Goal: Task Accomplishment & Management: Manage account settings

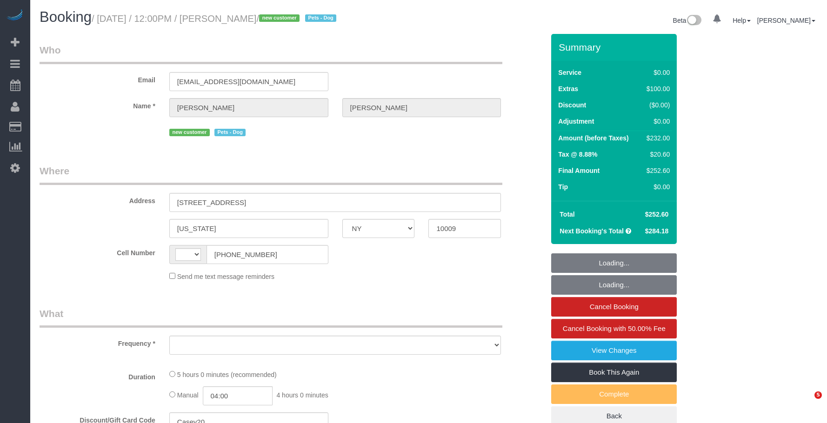
select select "NY"
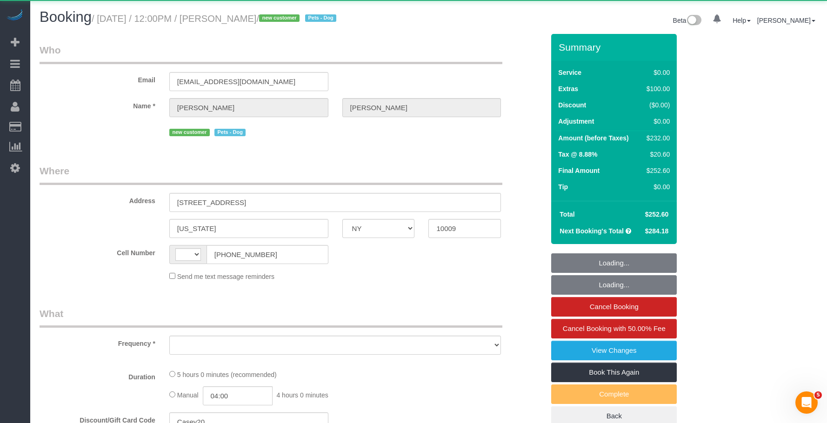
select select "string:US"
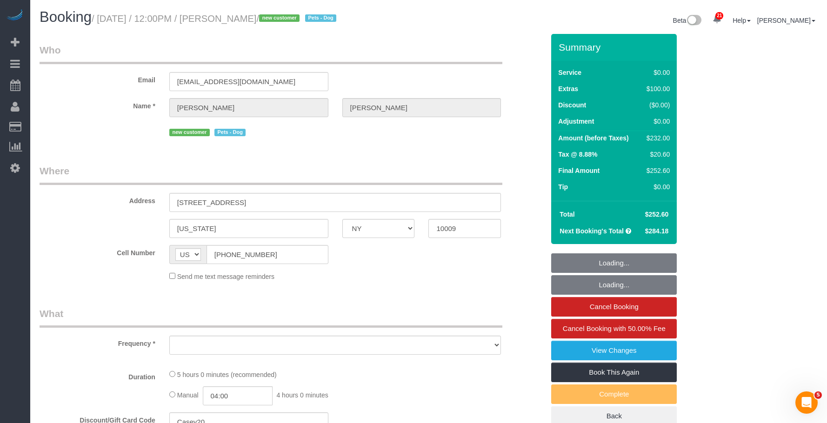
drag, startPoint x: 420, startPoint y: 64, endPoint x: 420, endPoint y: 104, distance: 40.4
click at [420, 66] on div "Email brianna.feldman5@gmail.com" at bounding box center [292, 67] width 518 height 48
select select "object:808"
select select "1"
select select "2"
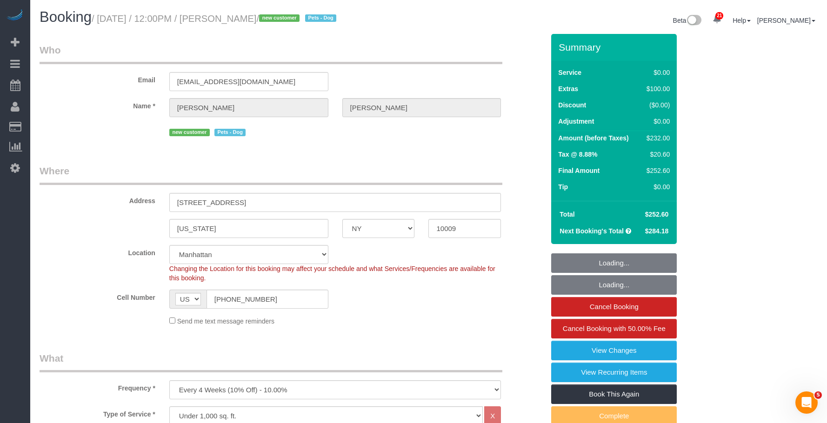
select select "string:stripe-pm_1S8pGz4VGloSiKo7pHFTydOZ"
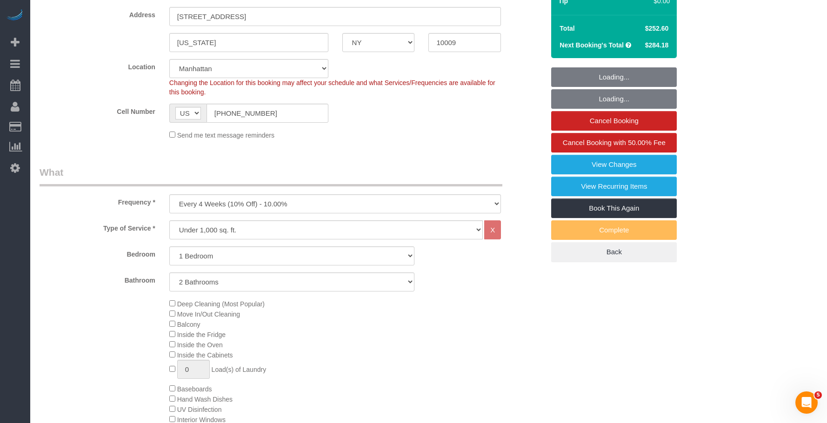
select select "object:924"
select select "spot1"
select select "number:89"
select select "number:75"
select select "number:13"
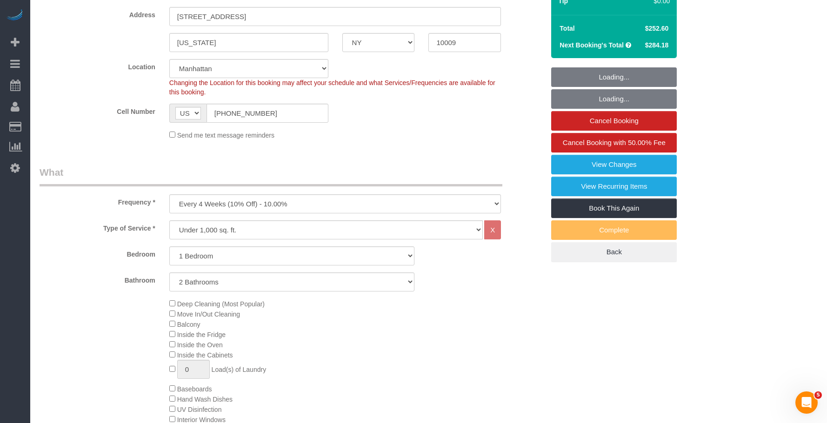
select select "number:5"
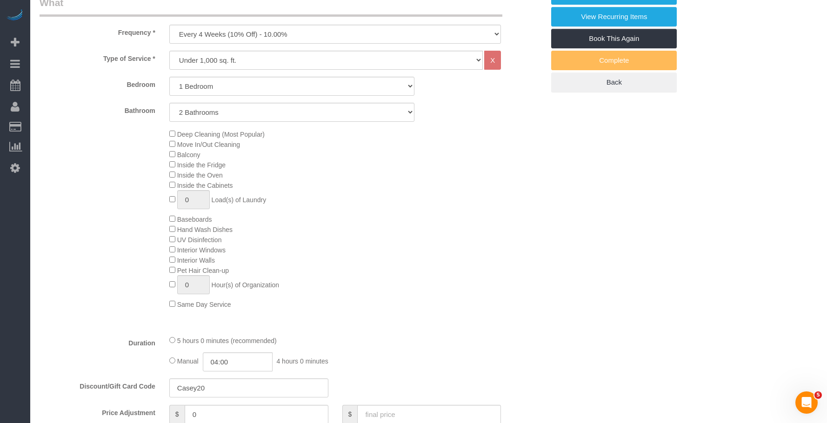
select select "1"
select select "2"
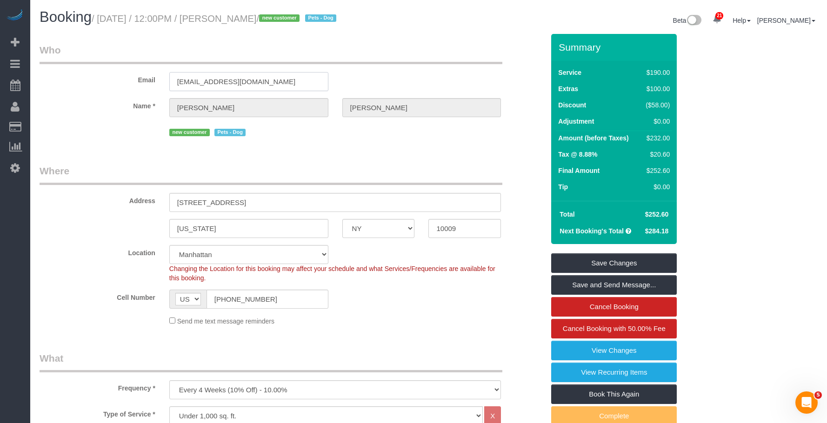
drag, startPoint x: 277, startPoint y: 80, endPoint x: 68, endPoint y: 43, distance: 211.9
click at [68, 43] on fieldset "Who Email brianna.feldman5@gmail.com Name * Brianna Feldman new customer Pets -…" at bounding box center [292, 94] width 504 height 102
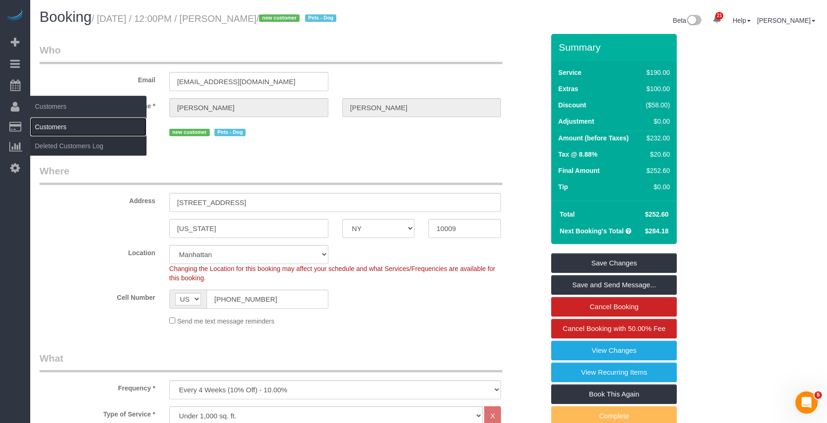
click at [50, 125] on link "Customers" at bounding box center [88, 127] width 116 height 19
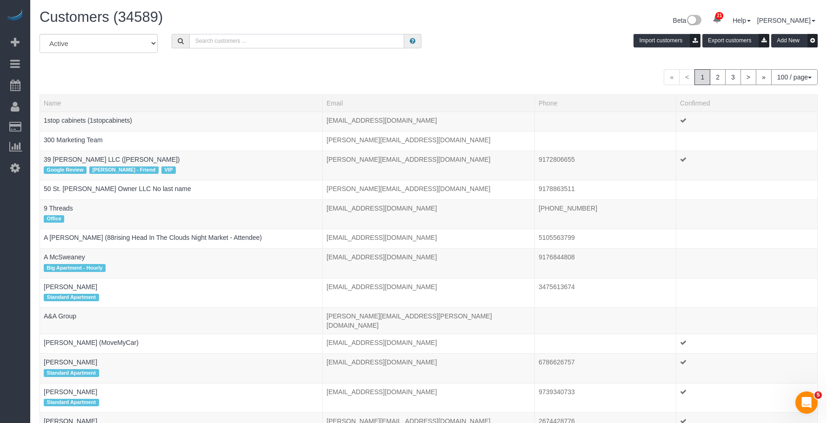
click at [301, 37] on input "text" at bounding box center [296, 41] width 215 height 14
paste input "[EMAIL_ADDRESS][DOMAIN_NAME]"
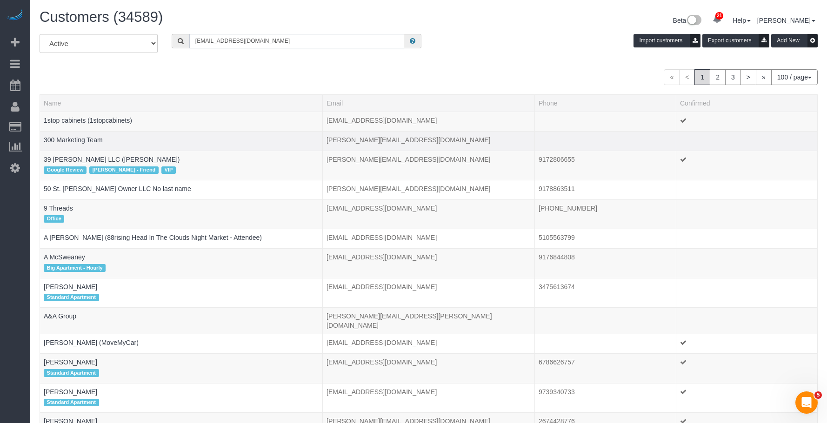
type input "[EMAIL_ADDRESS][DOMAIN_NAME]"
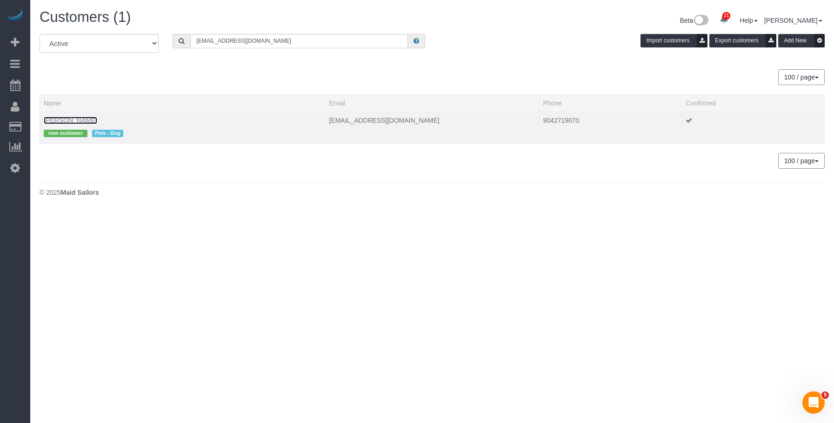
click at [58, 117] on link "Brianna Feldman" at bounding box center [70, 120] width 53 height 7
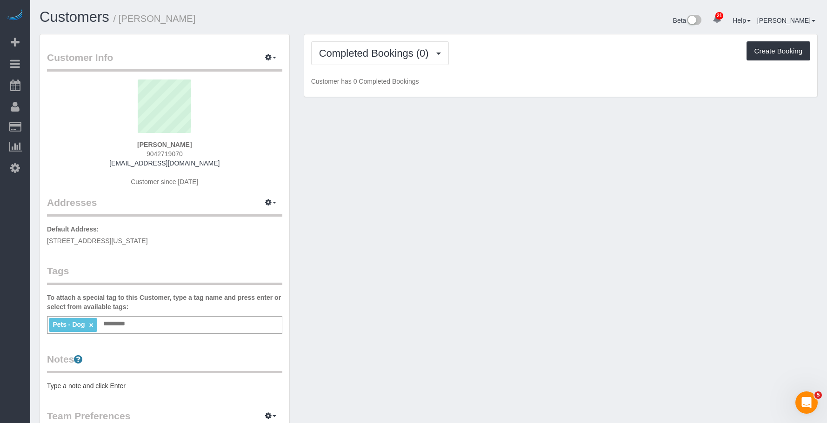
click at [150, 321] on div "Pets - Dog × Add a tag" at bounding box center [164, 325] width 235 height 18
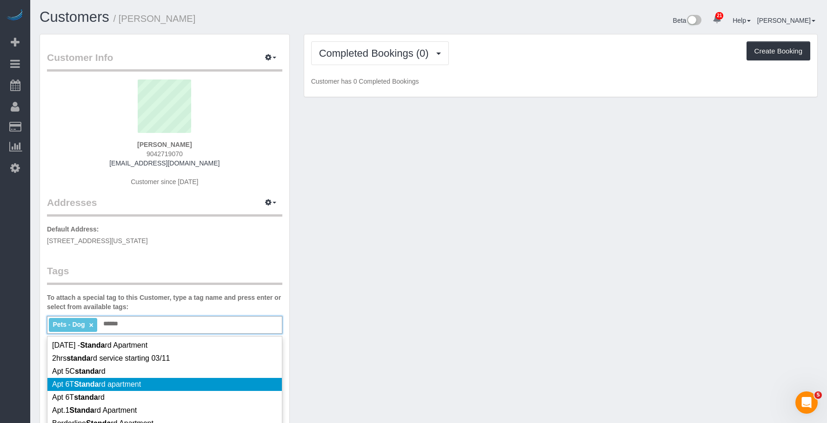
scroll to position [46, 0]
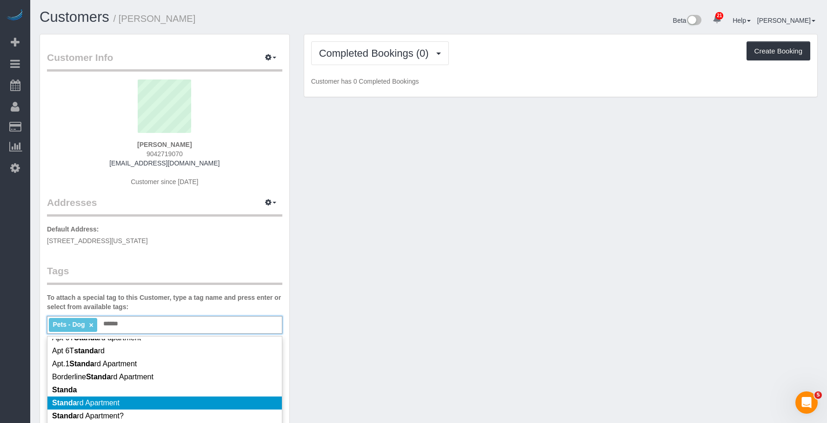
type input "******"
click at [131, 398] on li "Standa rd Apartment" at bounding box center [164, 403] width 234 height 13
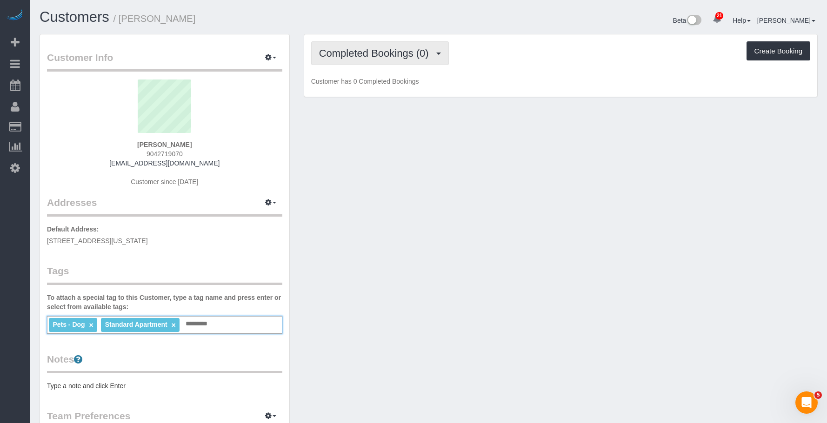
click at [372, 49] on span "Completed Bookings (0)" at bounding box center [376, 53] width 114 height 12
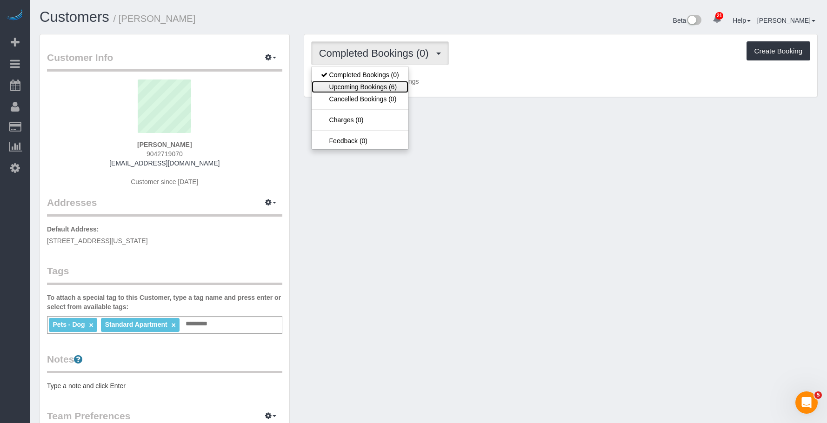
drag, startPoint x: 385, startPoint y: 88, endPoint x: 677, endPoint y: 171, distance: 302.9
click at [385, 88] on link "Upcoming Bookings (6)" at bounding box center [359, 87] width 97 height 12
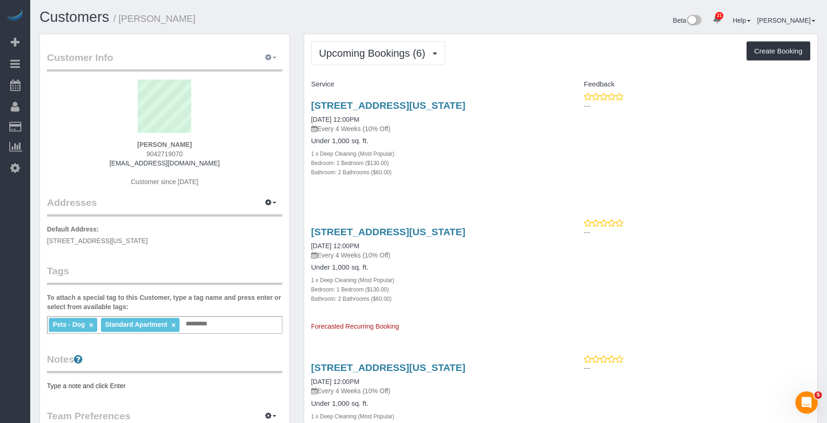
click at [265, 53] on button "button" at bounding box center [270, 58] width 23 height 14
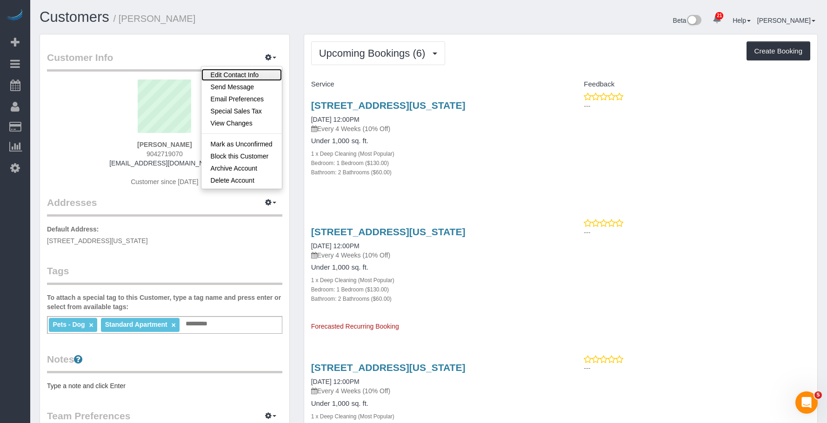
click at [254, 73] on link "Edit Contact Info" at bounding box center [241, 75] width 80 height 12
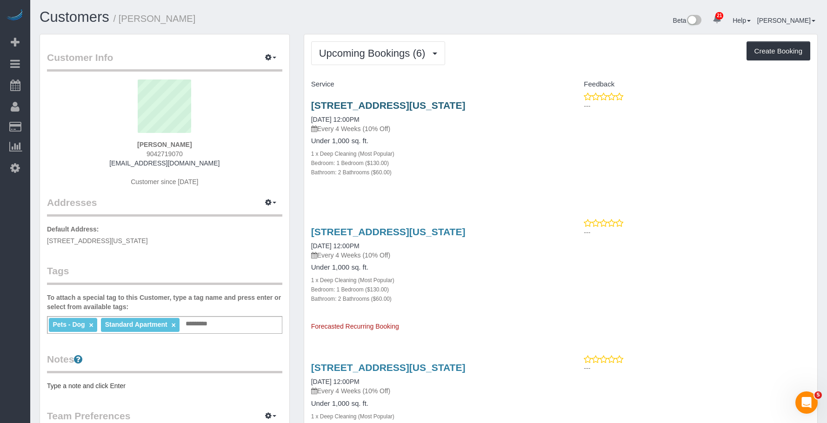
select select "NY"
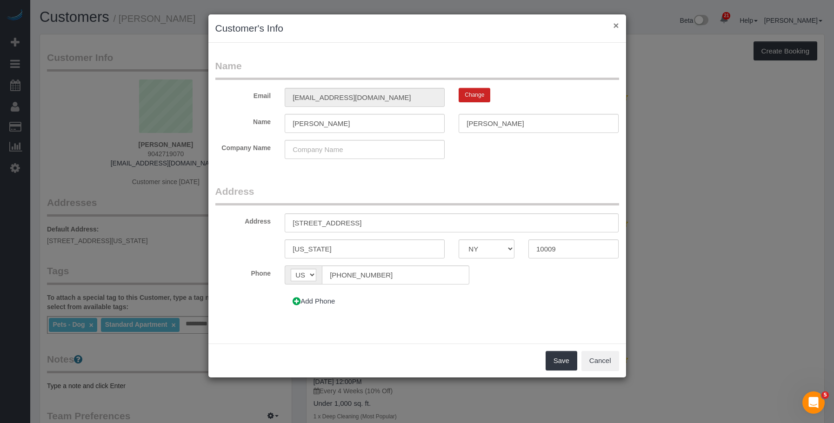
click at [619, 26] on div "× Customer's Info" at bounding box center [416, 28] width 417 height 28
click at [622, 25] on div "× Customer's Info" at bounding box center [416, 28] width 417 height 28
click at [617, 26] on button "×" at bounding box center [616, 25] width 6 height 10
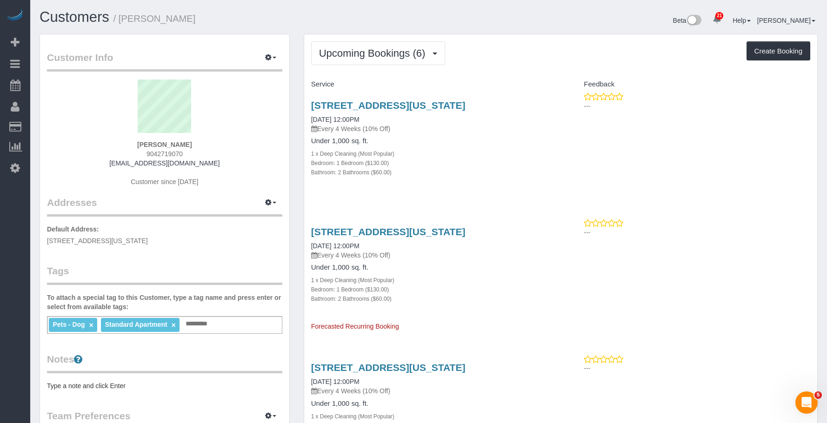
drag, startPoint x: 448, startPoint y: 104, endPoint x: 520, endPoint y: 105, distance: 71.6
click at [520, 105] on div "518 East 13 St, Gw, New York, NY 10009 09/19/2025 12:00PM Every 4 Weeks (10% Of…" at bounding box center [432, 143] width 257 height 103
copy link "518 East 13 St, Gw, New York, NY 10009"
click at [268, 56] on icon "button" at bounding box center [268, 57] width 7 height 6
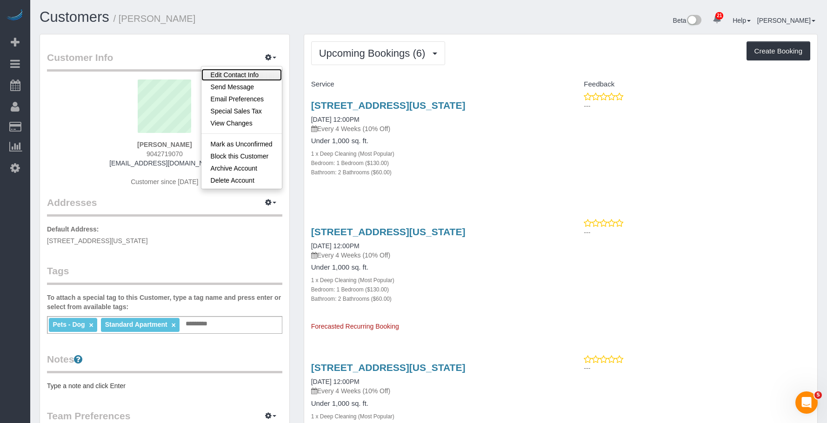
click at [248, 73] on link "Edit Contact Info" at bounding box center [241, 75] width 80 height 12
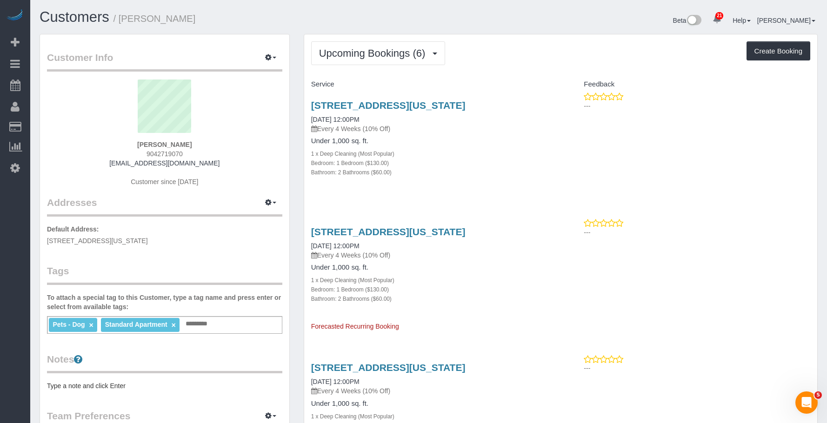
select select "NY"
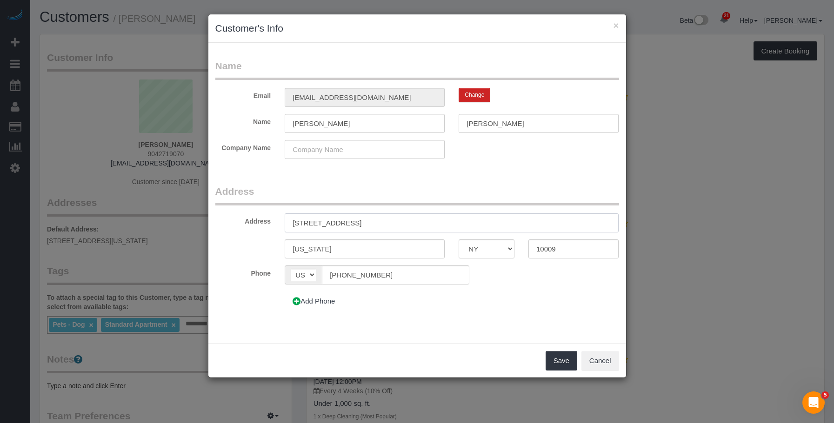
click at [310, 223] on input "518 east 13 st, GW" at bounding box center [452, 222] width 334 height 19
type input "[STREET_ADDRESS] GW"
click at [555, 359] on button "Save" at bounding box center [561, 361] width 32 height 20
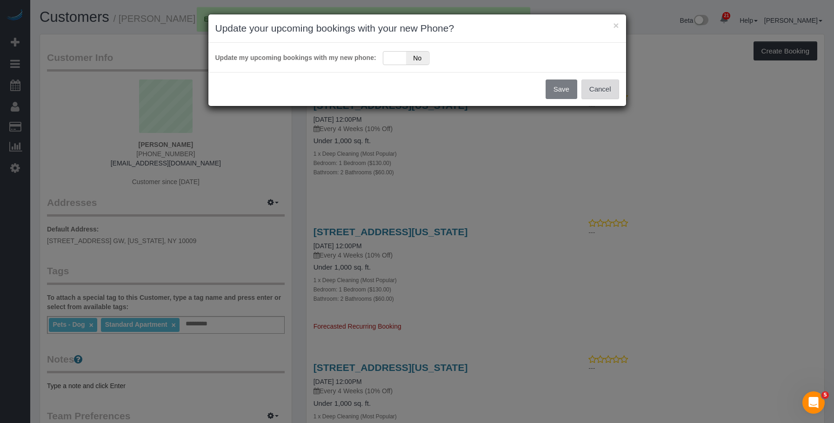
click at [598, 86] on button "Cancel" at bounding box center [600, 89] width 38 height 20
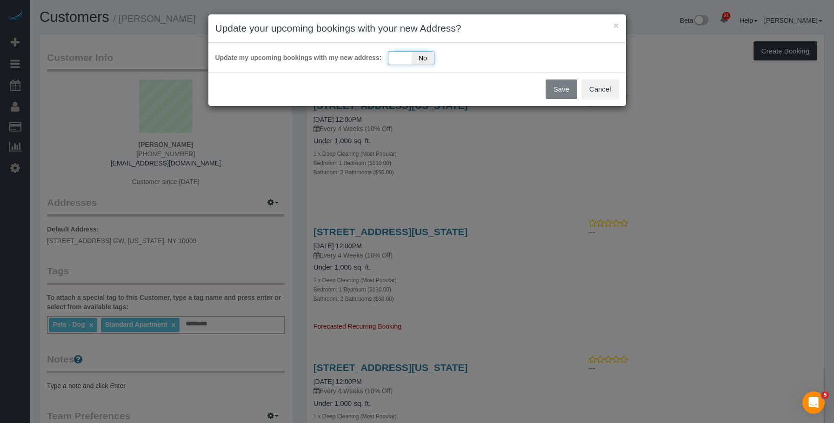
click at [401, 56] on div "Yes No" at bounding box center [411, 58] width 46 height 14
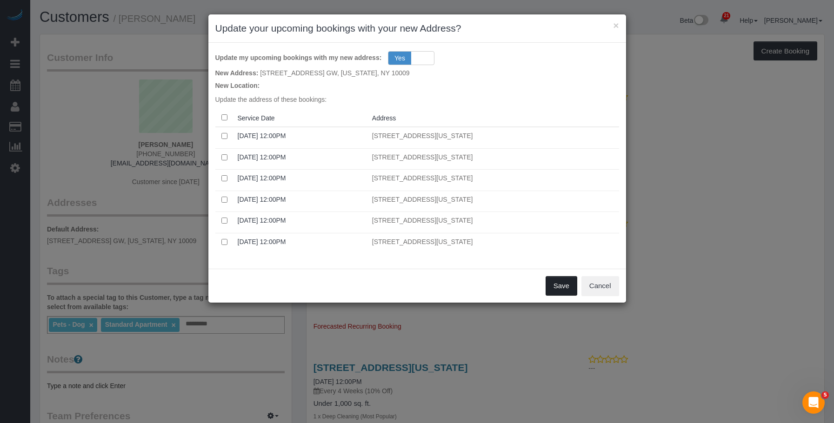
click at [559, 282] on button "Save" at bounding box center [561, 286] width 32 height 20
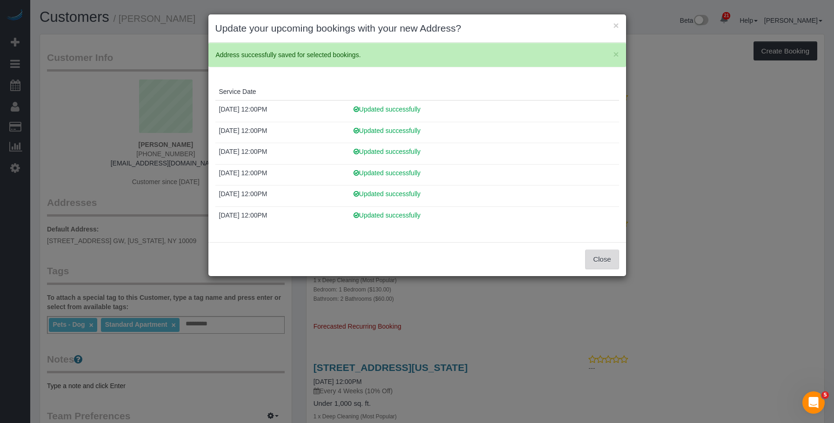
click at [603, 255] on button "Close" at bounding box center [601, 260] width 33 height 20
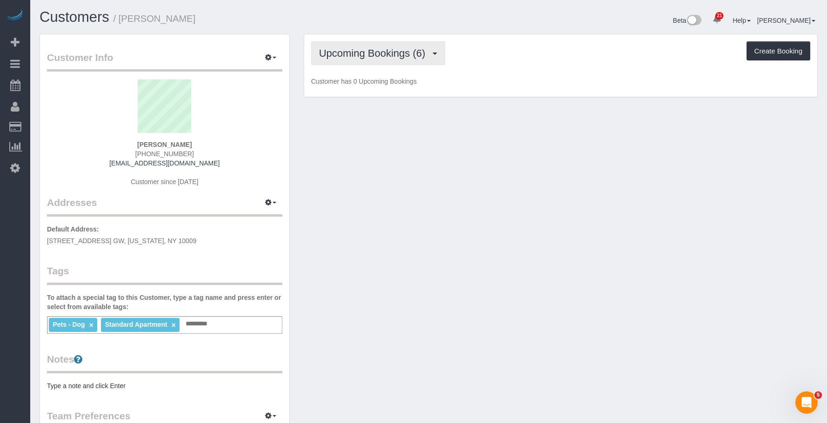
click at [360, 53] on span "Upcoming Bookings (6)" at bounding box center [374, 53] width 111 height 12
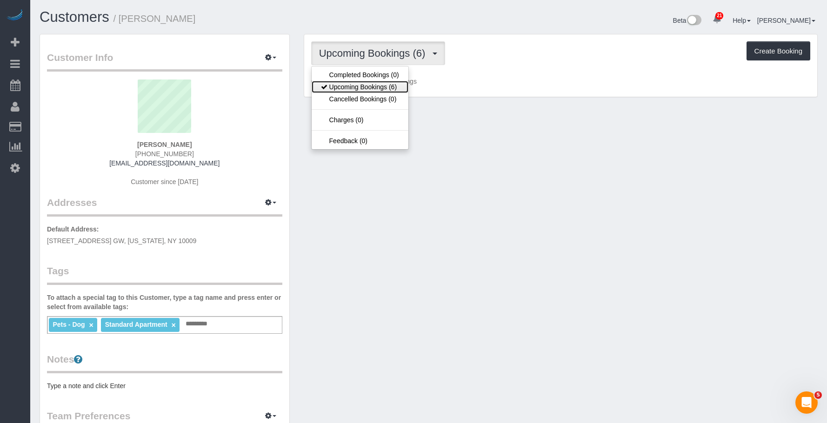
drag, startPoint x: 362, startPoint y: 86, endPoint x: 401, endPoint y: 86, distance: 39.1
click at [361, 87] on link "Upcoming Bookings (6)" at bounding box center [359, 87] width 97 height 12
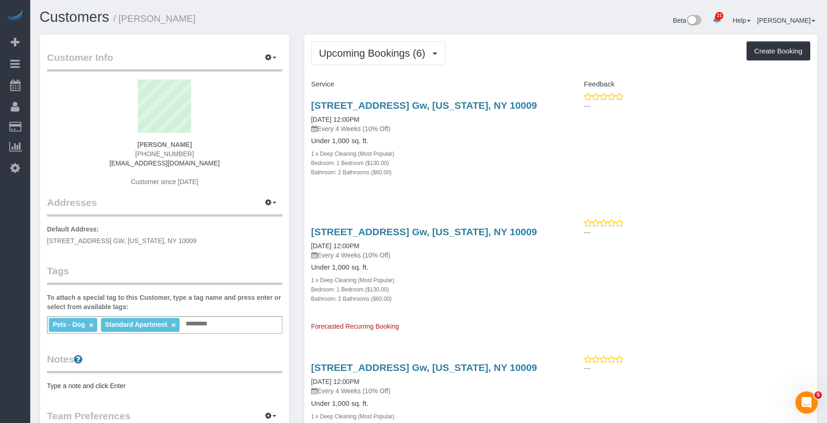
click at [457, 172] on div "Bathroom: 2 Bathrooms ($60.00)" at bounding box center [432, 171] width 243 height 9
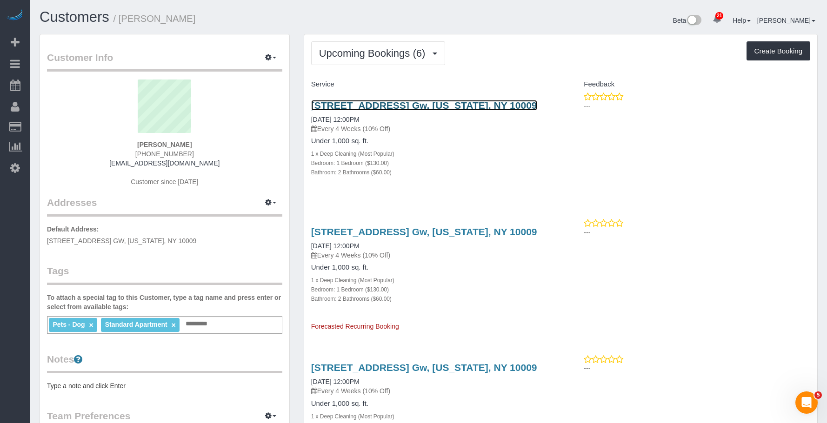
click at [477, 105] on link "[STREET_ADDRESS] Gw, [US_STATE], NY 10009" at bounding box center [424, 105] width 226 height 11
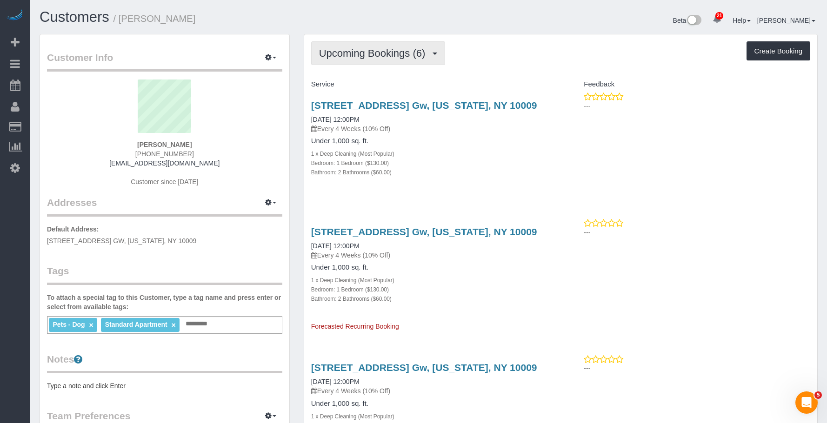
click at [383, 46] on button "Upcoming Bookings (6)" at bounding box center [378, 53] width 134 height 24
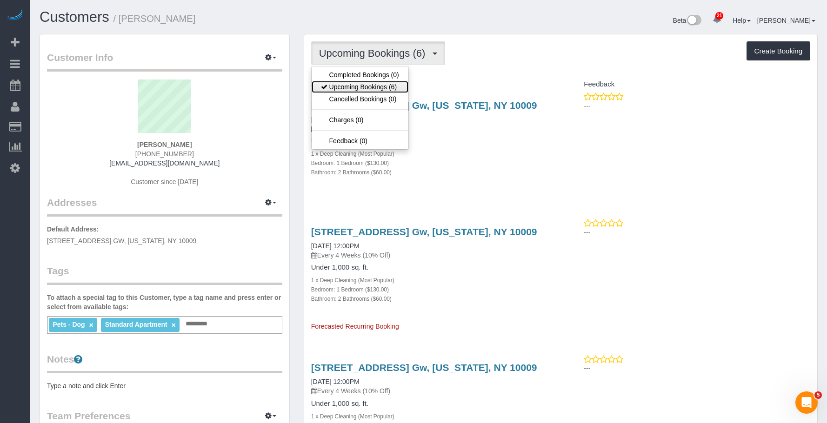
click at [366, 89] on link "Upcoming Bookings (6)" at bounding box center [359, 87] width 97 height 12
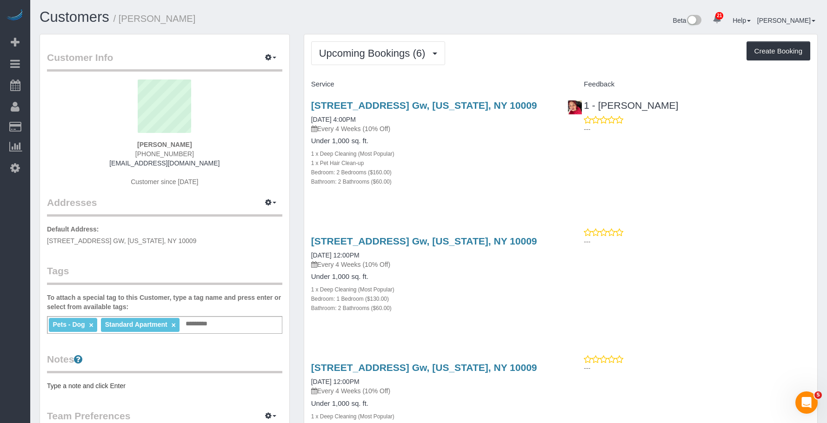
click at [512, 171] on div "Bedroom: 2 Bedrooms ($160.00)" at bounding box center [432, 171] width 243 height 9
click at [511, 168] on div "Bedroom: 2 Bedrooms ($160.00)" at bounding box center [432, 171] width 243 height 9
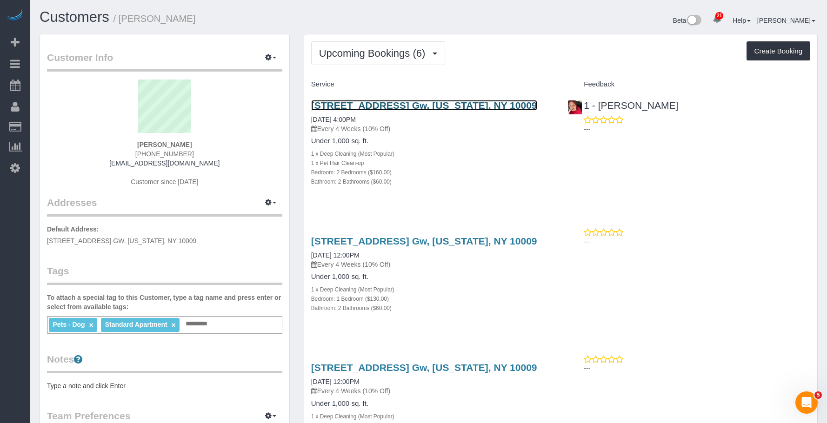
click at [434, 107] on link "[STREET_ADDRESS] Gw, [US_STATE], NY 10009" at bounding box center [424, 105] width 226 height 11
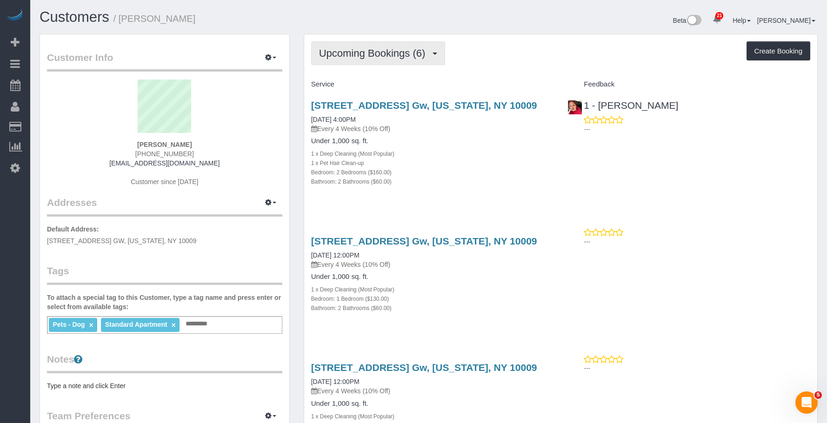
drag, startPoint x: 378, startPoint y: 49, endPoint x: 375, endPoint y: 54, distance: 5.8
click at [378, 49] on span "Upcoming Bookings (6)" at bounding box center [374, 53] width 111 height 12
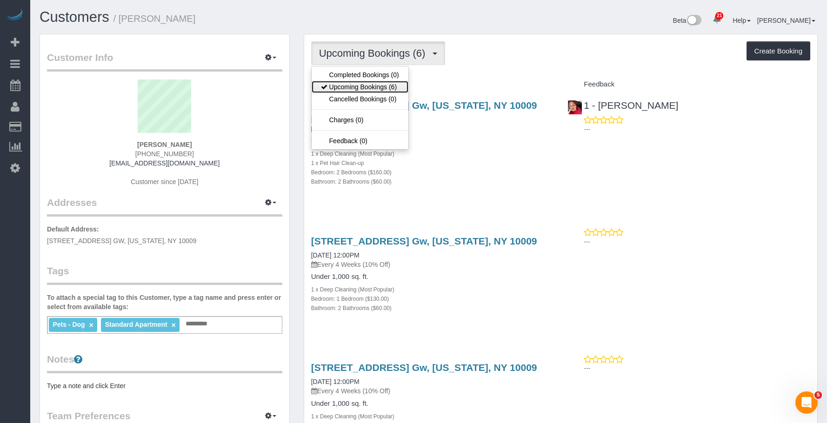
click at [358, 86] on link "Upcoming Bookings (6)" at bounding box center [359, 87] width 97 height 12
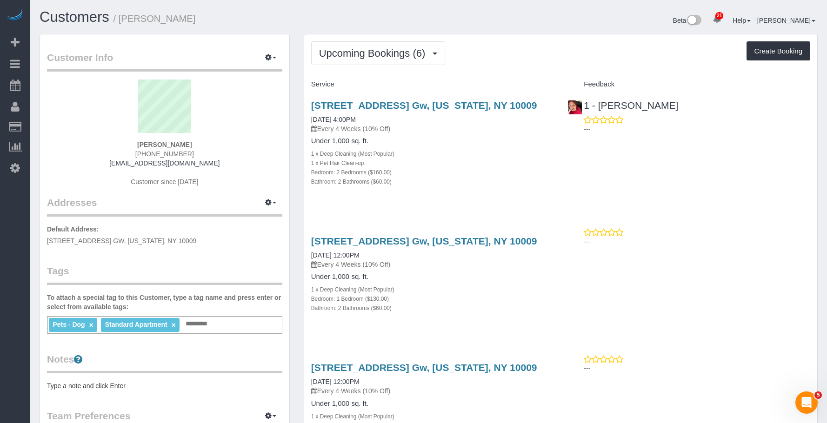
click at [489, 180] on div "Bathroom: 2 Bathrooms ($60.00)" at bounding box center [432, 181] width 243 height 9
click at [467, 276] on h4 "Under 1,000 sq. ft." at bounding box center [432, 277] width 243 height 8
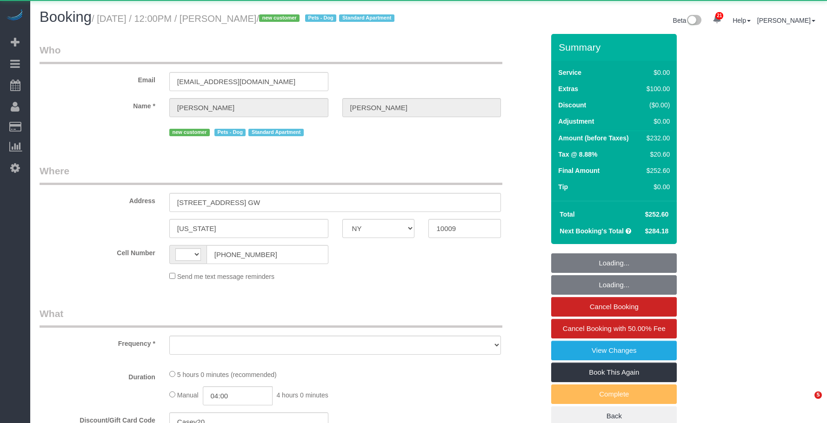
select select "NY"
select select "string:[GEOGRAPHIC_DATA]"
select select "object:812"
select select "string:stripe-pm_1S8pGz4VGloSiKo7pHFTydOZ"
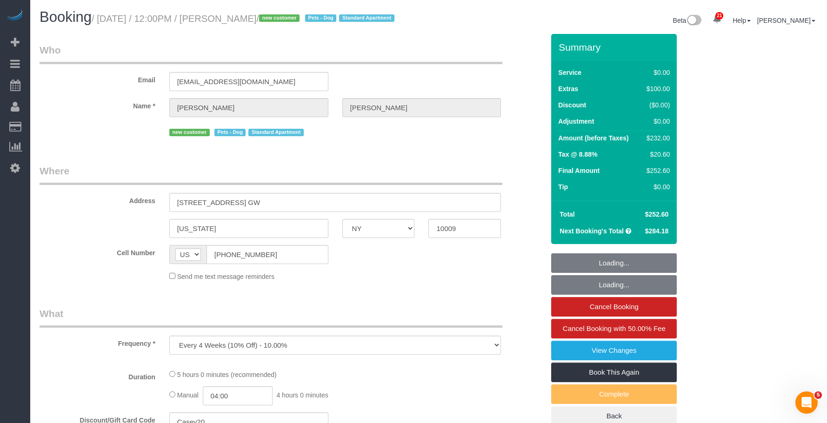
select select "1"
select select "2"
select select "number:89"
select select "number:75"
select select "number:13"
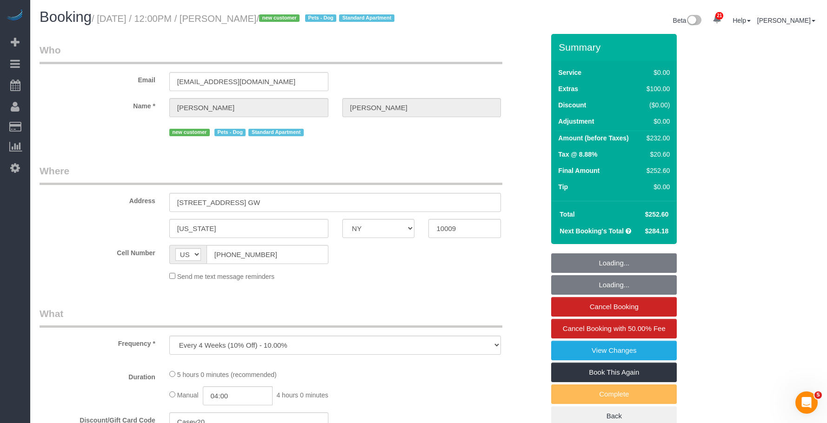
select select "number:5"
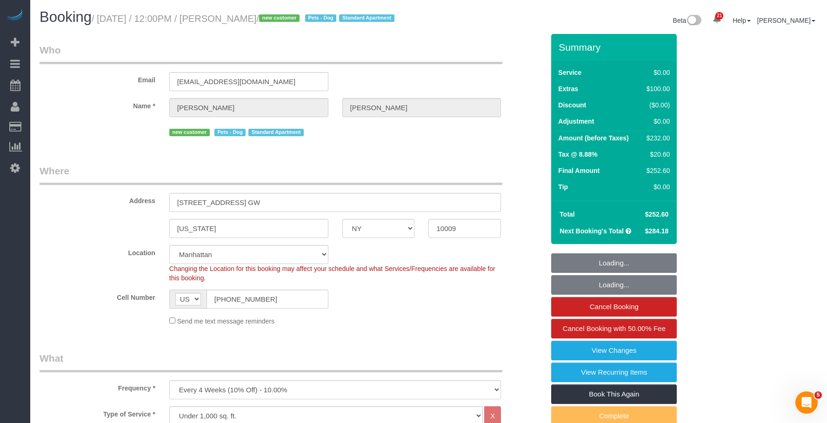
select select "object:1524"
select select "spot1"
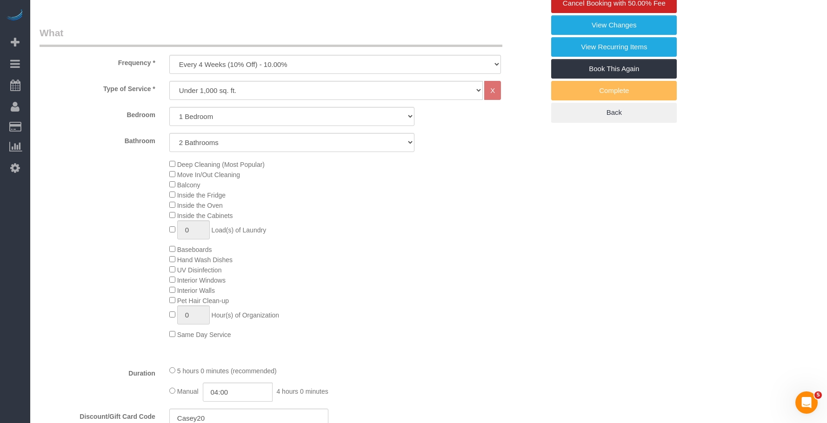
select select "1"
select select "2"
click at [230, 126] on select "Studio 1 Bedroom 2 Bedrooms 3 Bedrooms" at bounding box center [291, 116] width 245 height 19
select select "2"
click at [169, 118] on select "Studio 1 Bedroom 2 Bedrooms 3 Bedrooms" at bounding box center [291, 116] width 245 height 19
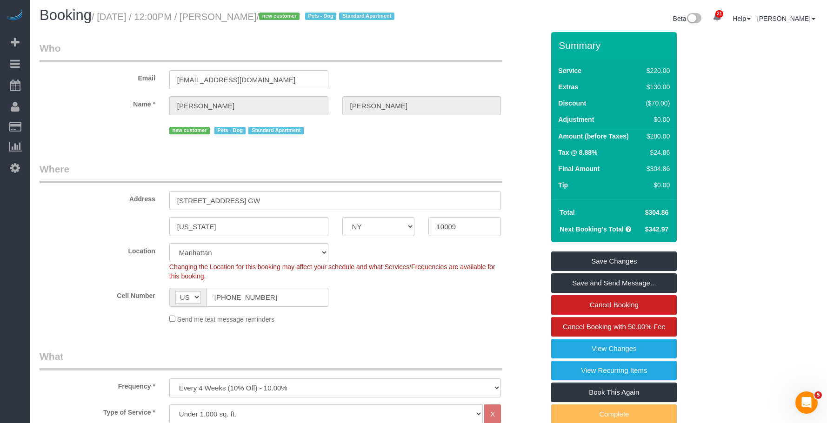
scroll to position [0, 0]
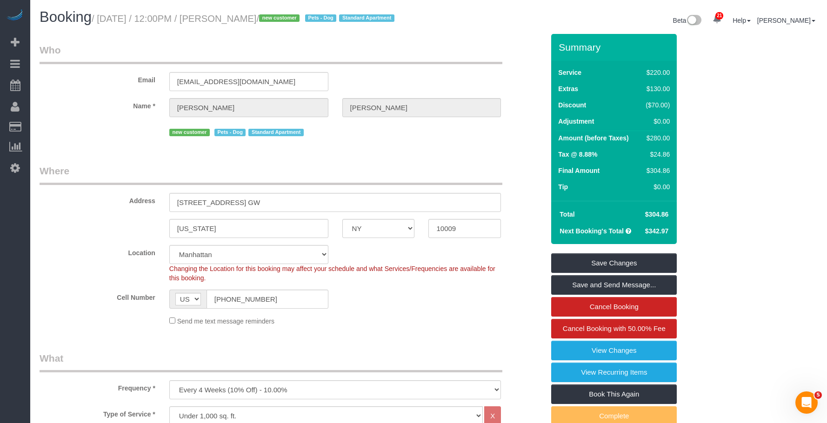
click at [377, 185] on legend "Where" at bounding box center [271, 174] width 463 height 21
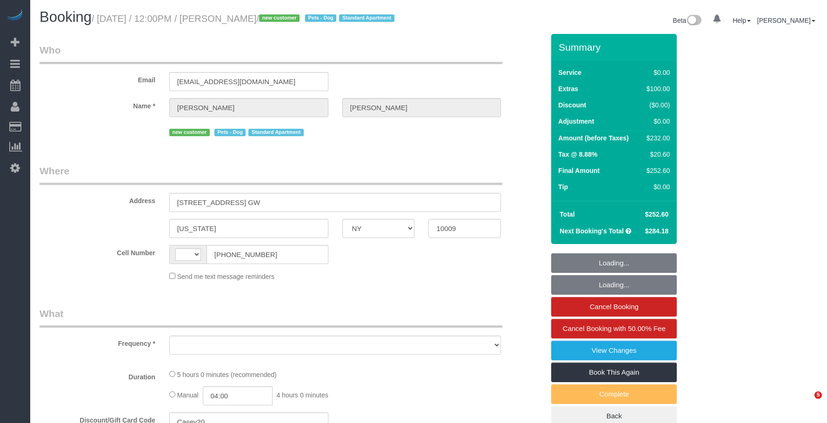
select select "NY"
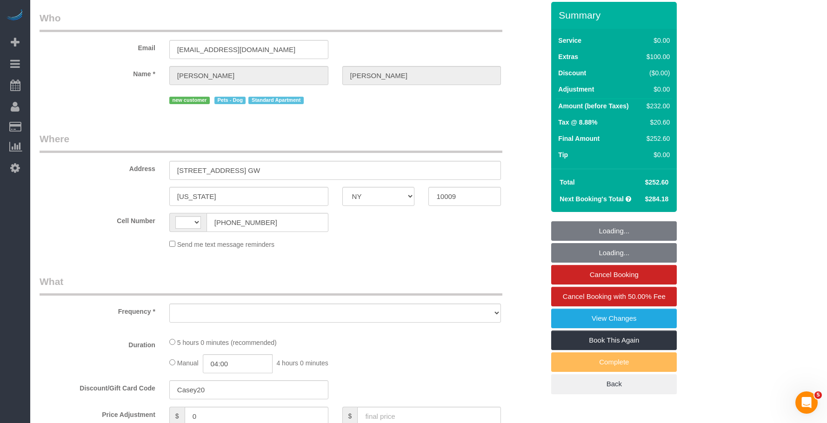
select select "string:stripe-pm_1S8pGz4VGloSiKo7pHFTydOZ"
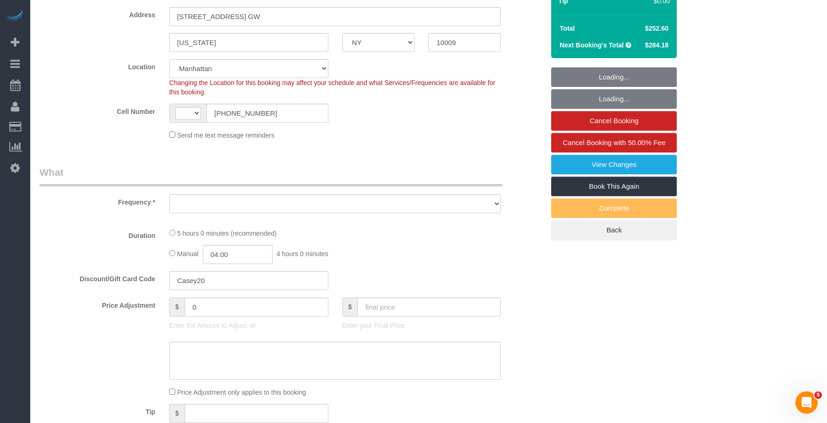
select select "string:US"
select select "object:814"
select select "number:89"
select select "number:75"
select select "number:13"
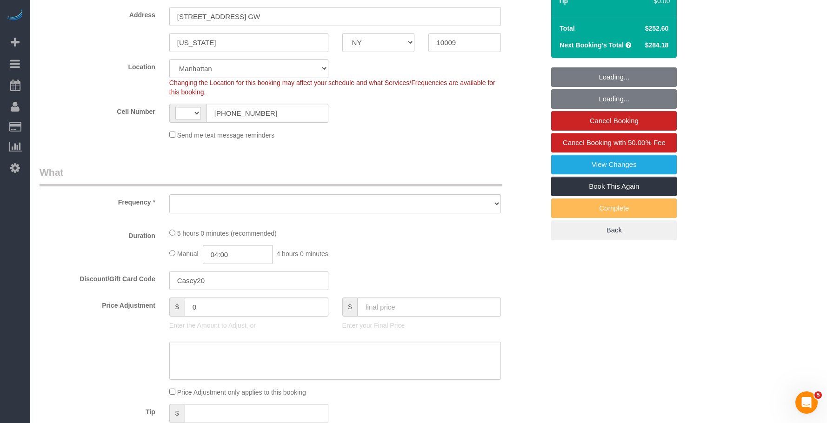
select select "number:5"
select select "1"
select select "2"
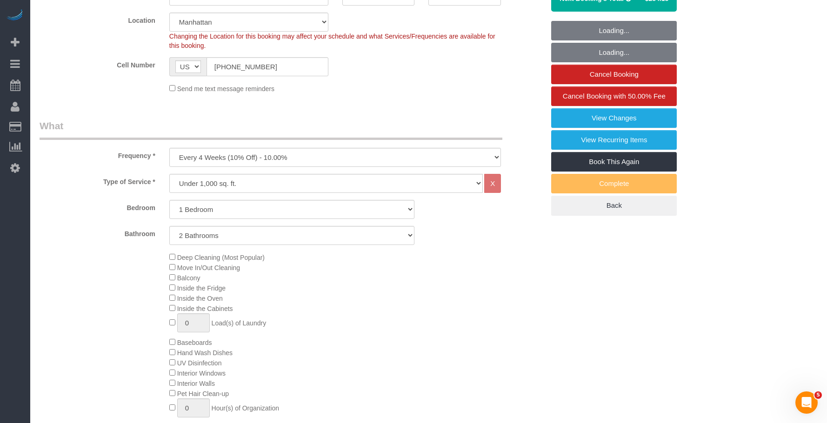
select select "spot1"
select select "object:1073"
select select "1"
select select "2"
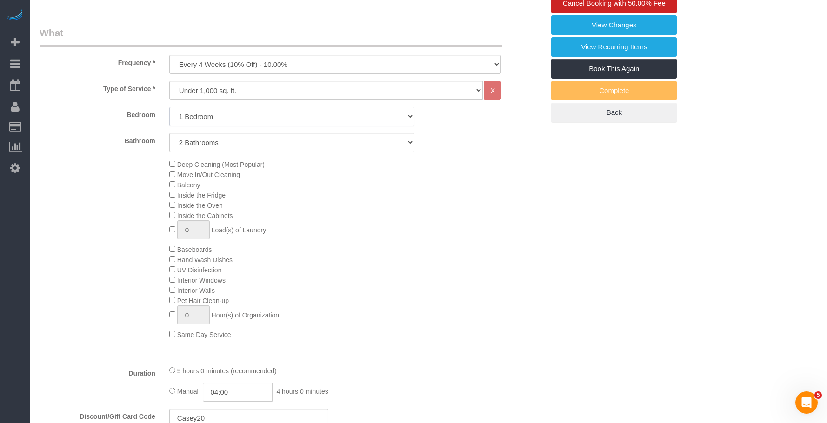
click at [219, 126] on select "Studio 1 Bedroom 2 Bedrooms 3 Bedrooms" at bounding box center [291, 116] width 245 height 19
select select "2"
click at [169, 118] on select "Studio 1 Bedroom 2 Bedrooms 3 Bedrooms" at bounding box center [291, 116] width 245 height 19
click at [387, 262] on div "Deep Cleaning (Most Popular) Move In/Out Cleaning Balcony Inside the Fridge Ins…" at bounding box center [356, 249] width 389 height 180
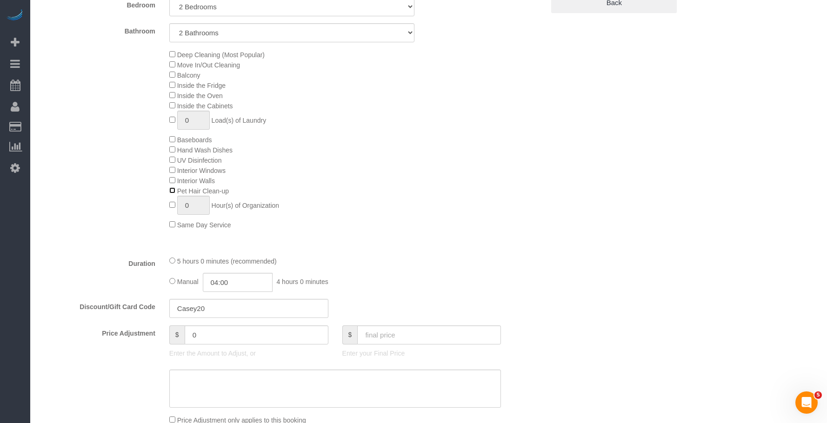
scroll to position [511, 0]
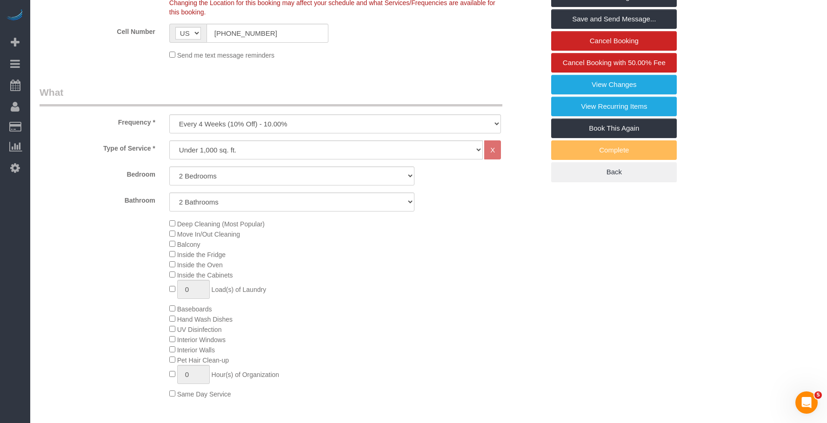
select select "spot47"
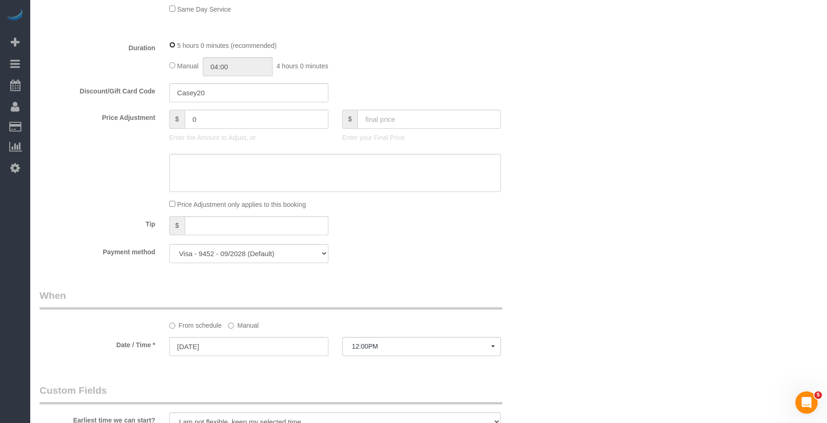
scroll to position [790, 0]
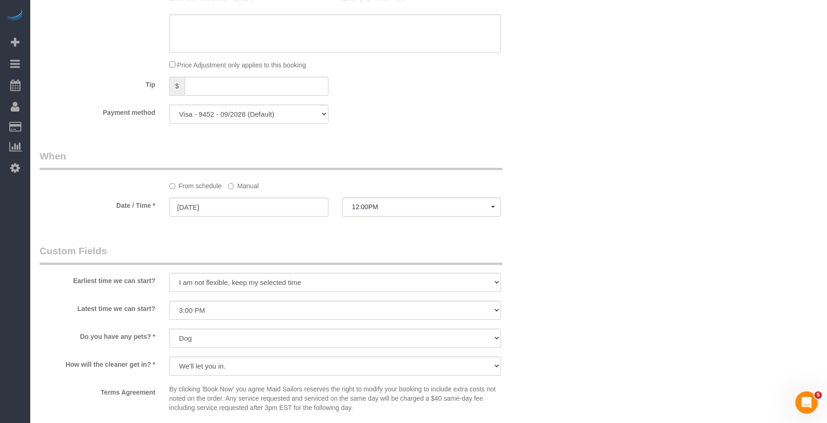
click at [245, 191] on label "Manual" at bounding box center [243, 184] width 31 height 13
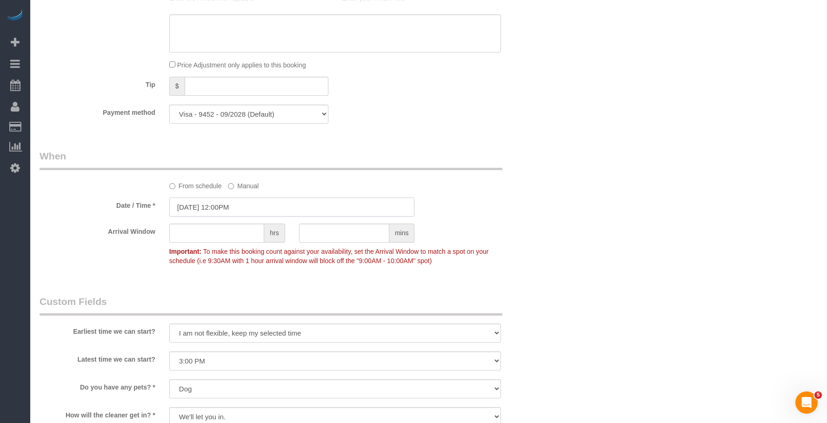
click at [262, 217] on input "09/19/2025 12:00PM" at bounding box center [291, 207] width 245 height 19
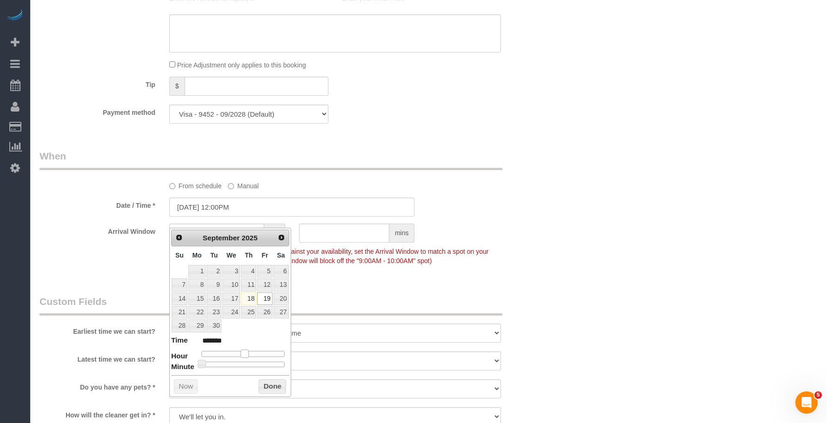
type input "09/19/2025 1:00PM"
type input "******"
type input "09/19/2025 2:00PM"
type input "******"
type input "09/19/2025 3:00PM"
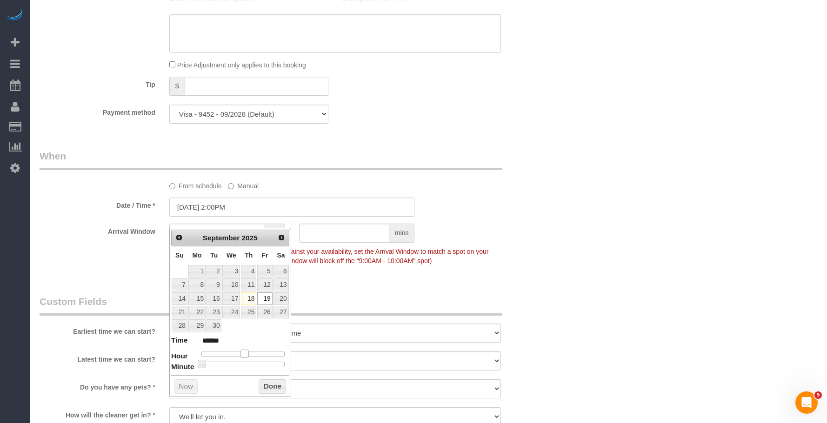
type input "******"
type input "[DATE] 4:00PM"
type input "******"
type input "[DATE] 5:00PM"
type input "******"
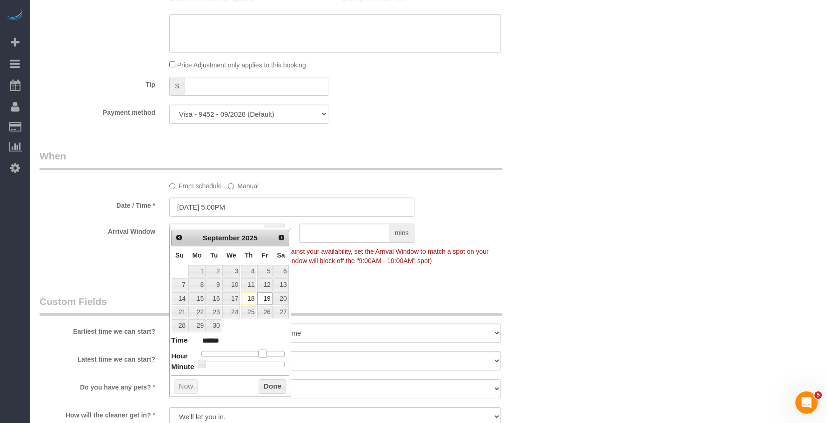
type input "[DATE] 4:00PM"
type input "******"
drag, startPoint x: 246, startPoint y: 353, endPoint x: 263, endPoint y: 355, distance: 16.4
click at [263, 355] on span at bounding box center [259, 354] width 8 height 8
click at [585, 217] on div "Who Email [EMAIL_ADDRESS][DOMAIN_NAME] Name * [PERSON_NAME] new customer Pets -…" at bounding box center [429, 40] width 778 height 1593
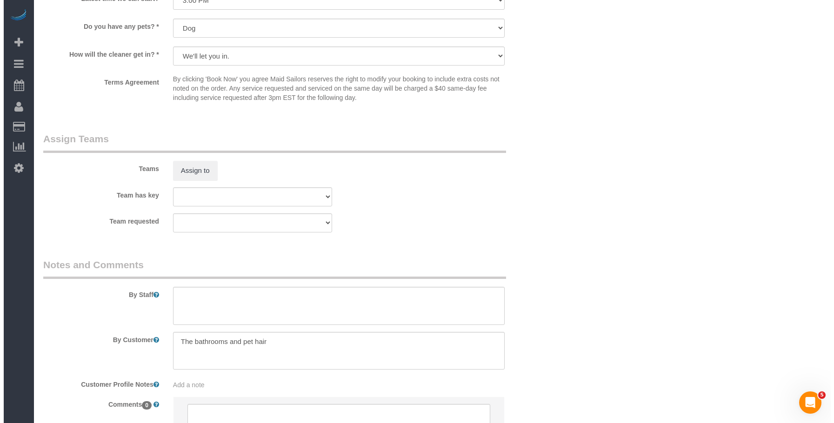
scroll to position [1162, 0]
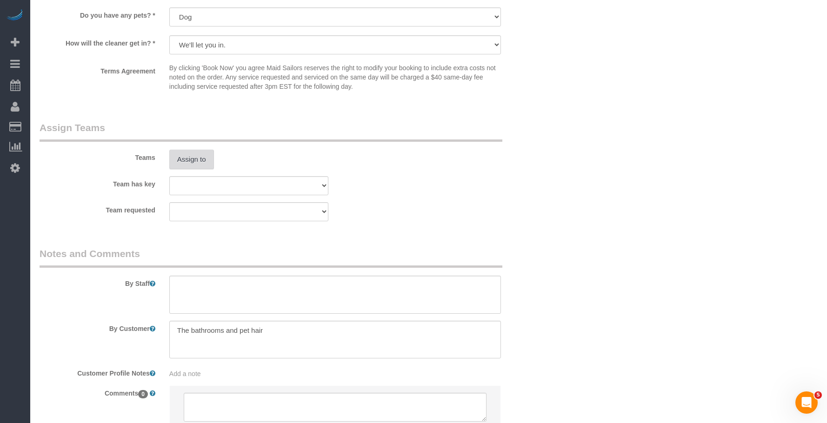
click at [198, 169] on button "Assign to" at bounding box center [191, 160] width 45 height 20
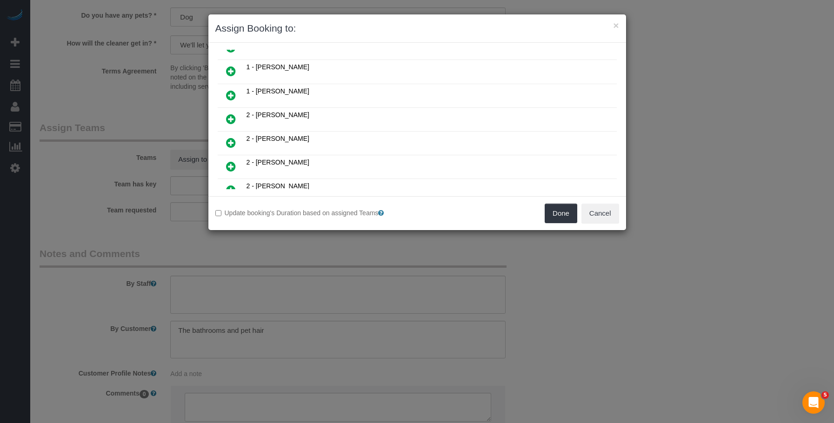
scroll to position [186, 0]
click at [229, 116] on icon at bounding box center [231, 116] width 10 height 11
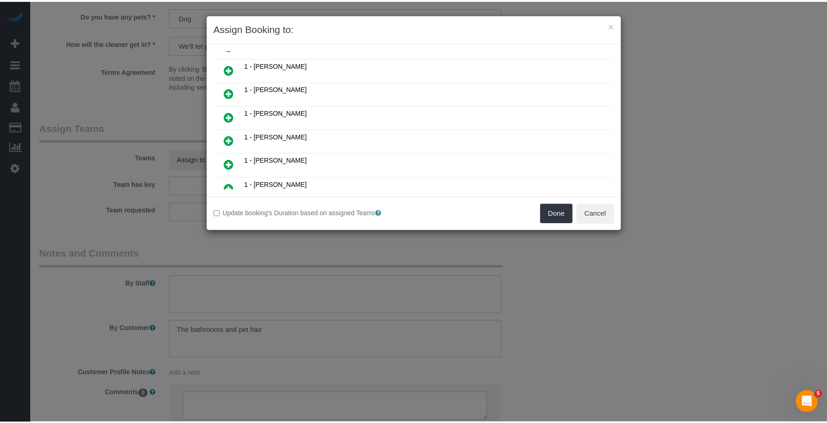
scroll to position [208, 0]
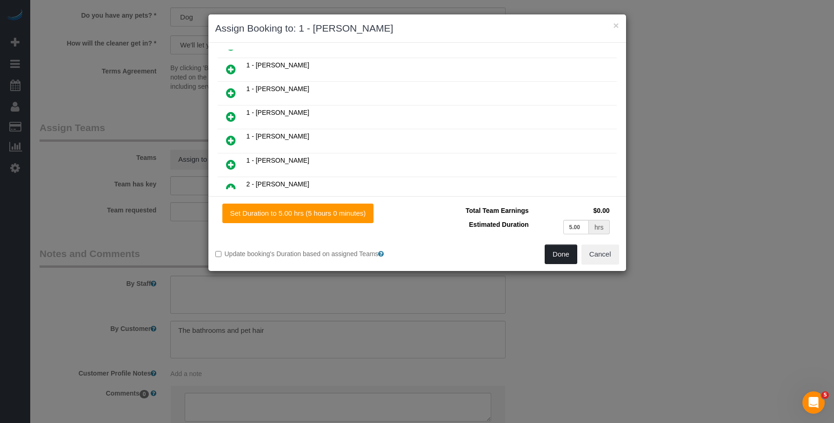
click at [558, 250] on button "Done" at bounding box center [560, 255] width 33 height 20
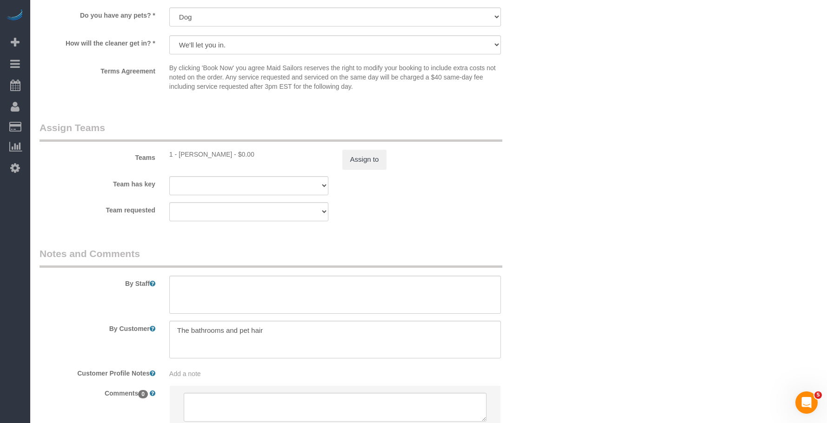
drag, startPoint x: 413, startPoint y: 248, endPoint x: 406, endPoint y: 261, distance: 14.6
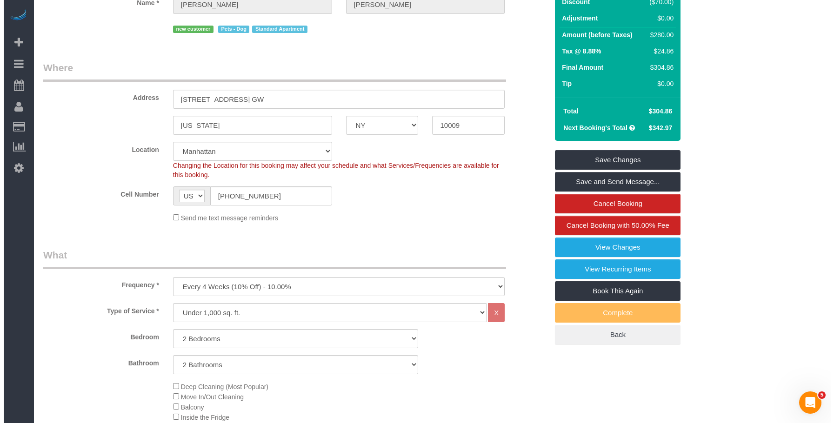
scroll to position [0, 0]
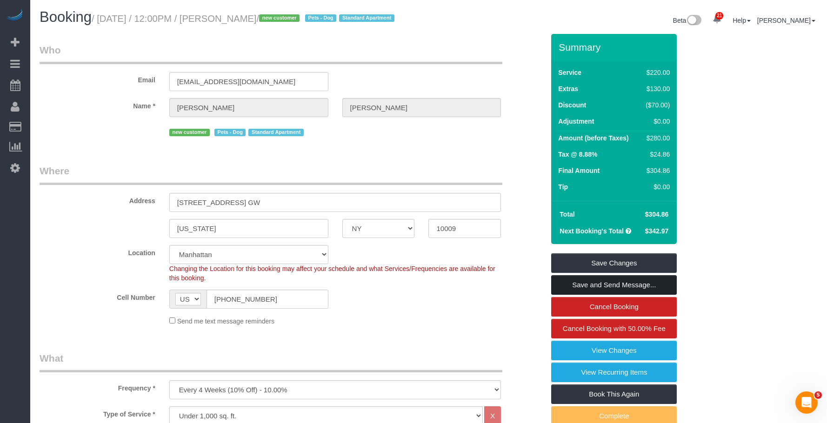
click at [621, 295] on link "Save and Send Message..." at bounding box center [614, 285] width 126 height 20
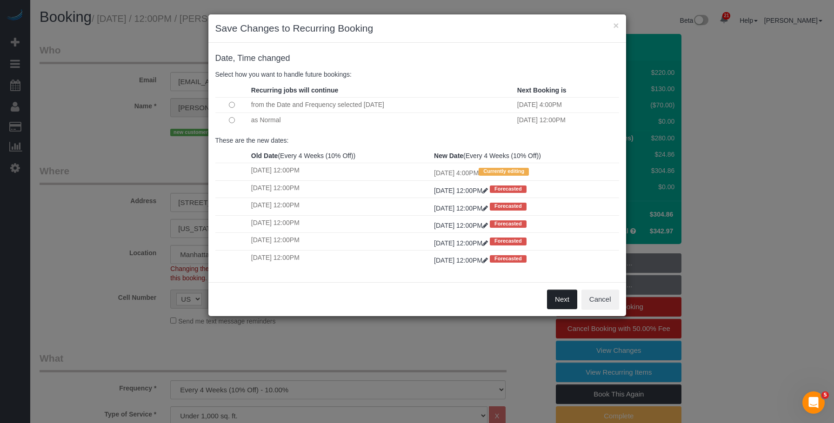
click at [561, 303] on button "Next" at bounding box center [562, 300] width 30 height 20
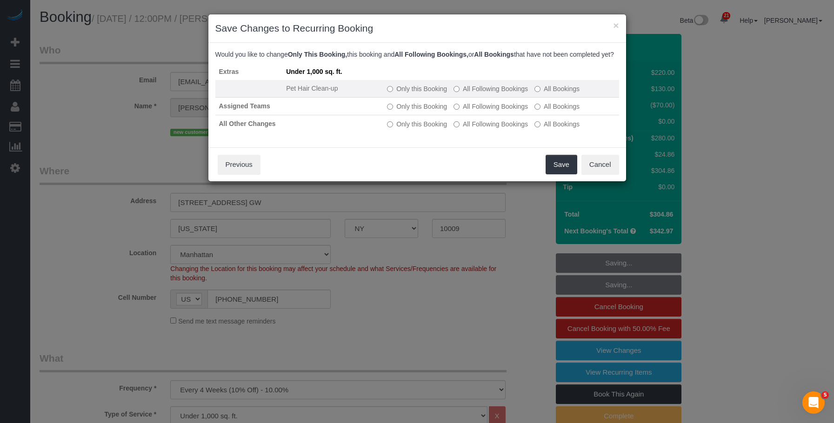
click at [422, 93] on label "Only this Booking" at bounding box center [417, 88] width 60 height 9
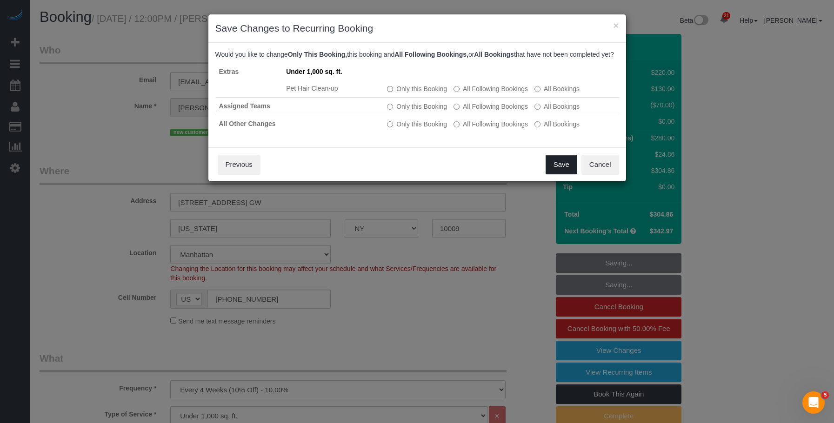
click at [563, 172] on button "Save" at bounding box center [561, 165] width 32 height 20
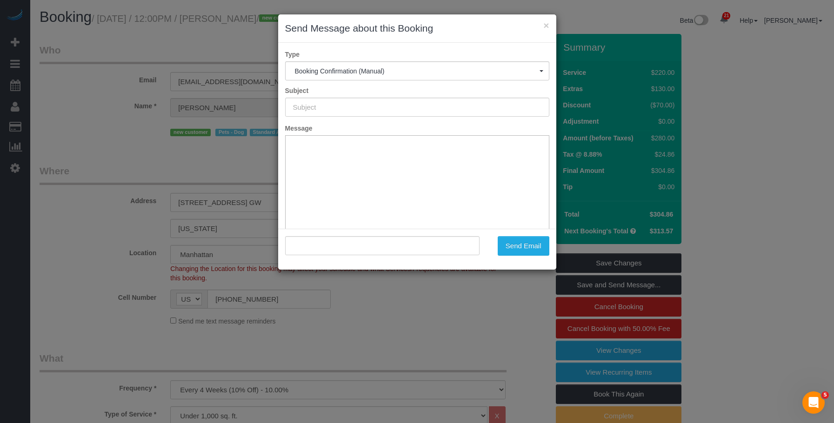
type input "Cleaning Confirmed for 09/19/2025 at 4:00pm"
type input ""Brianna Feldman" <brianna.feldman5@gmail.com>"
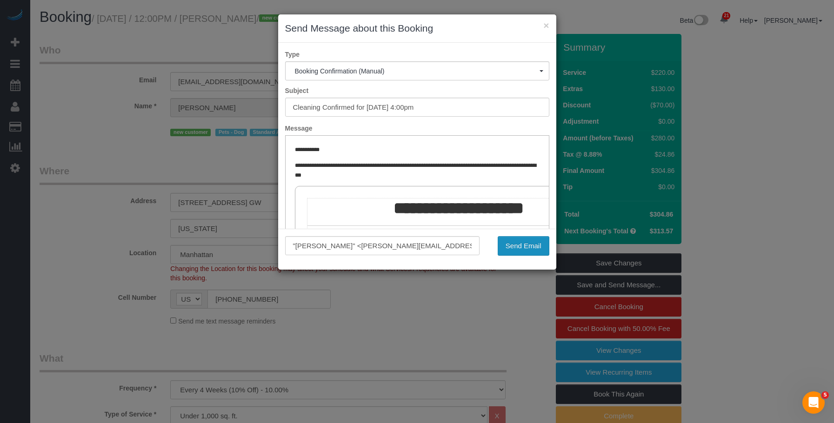
click at [534, 245] on button "Send Email" at bounding box center [523, 246] width 52 height 20
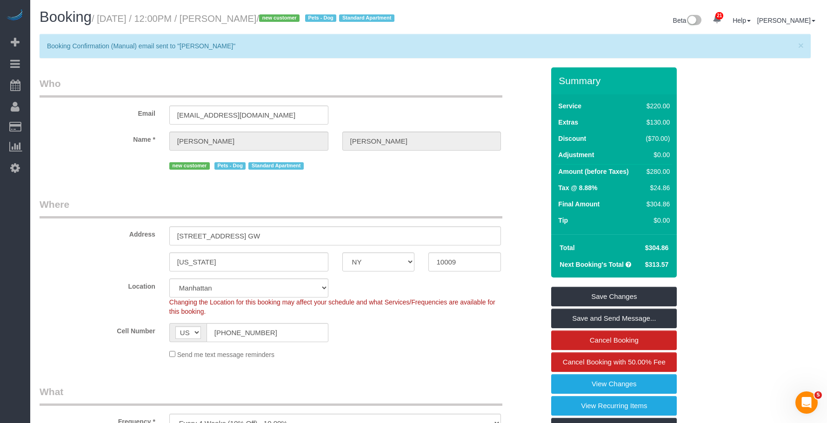
drag, startPoint x: 240, startPoint y: 19, endPoint x: 309, endPoint y: 21, distance: 68.8
click at [309, 21] on small "/ September 19, 2025 / 12:00PM / Brianna Feldman / new customer Pets - Dog Stan…" at bounding box center [244, 18] width 305 height 10
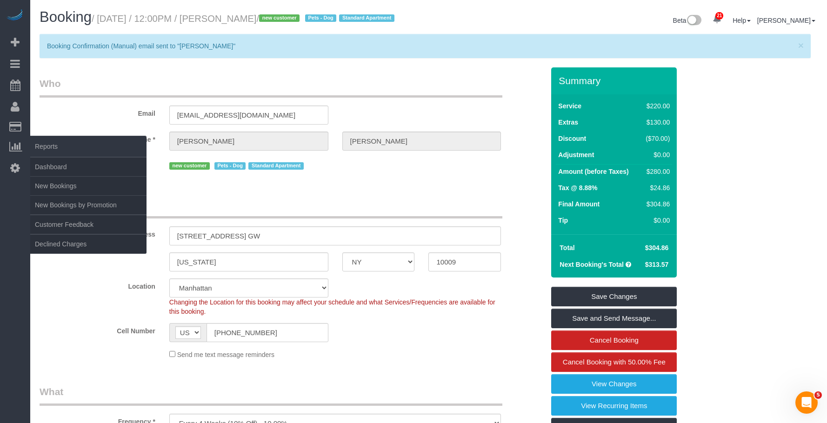
copy small "[PERSON_NAME]"
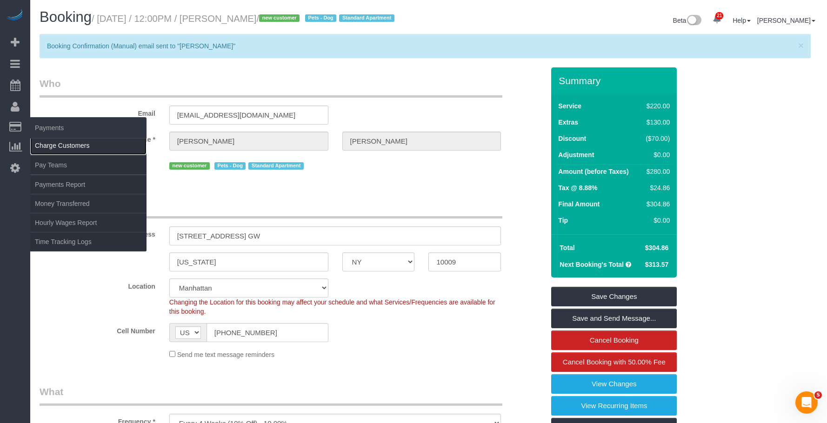
click at [46, 144] on link "Charge Customers" at bounding box center [88, 145] width 116 height 19
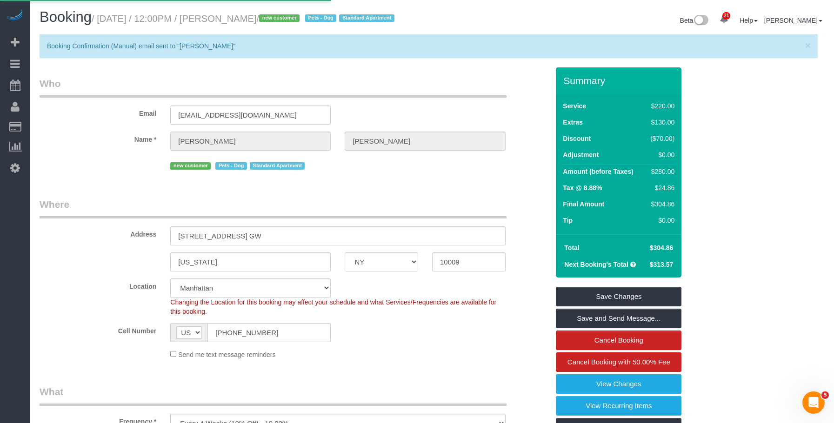
select select
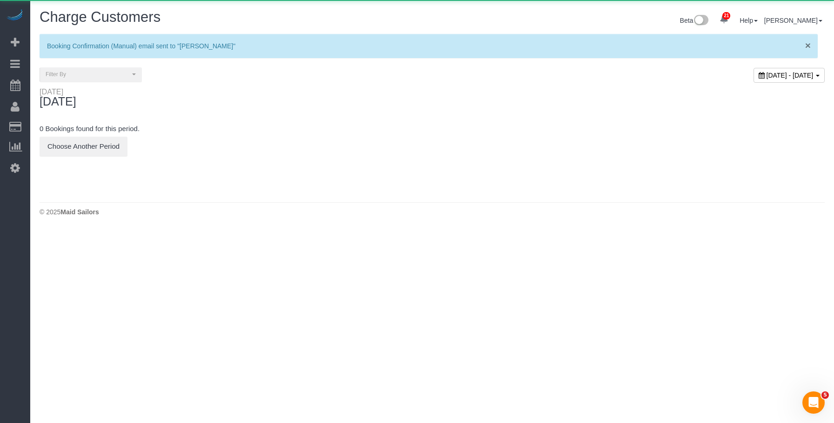
click at [806, 42] on span "×" at bounding box center [808, 45] width 6 height 11
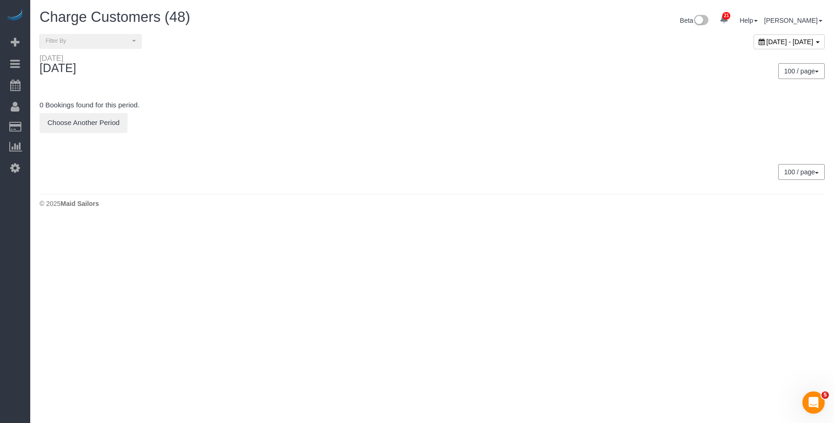
click at [766, 44] on span "[DATE] - [DATE]" at bounding box center [789, 41] width 47 height 7
type input "**********"
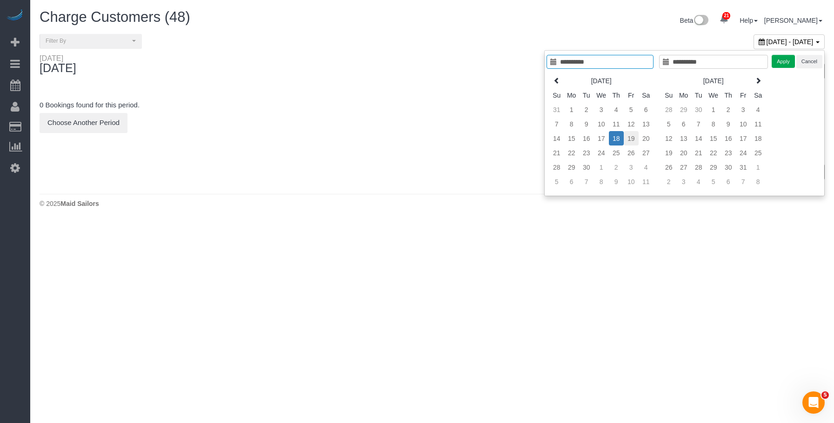
type input "**********"
click at [633, 138] on td "19" at bounding box center [630, 138] width 15 height 14
type input "**********"
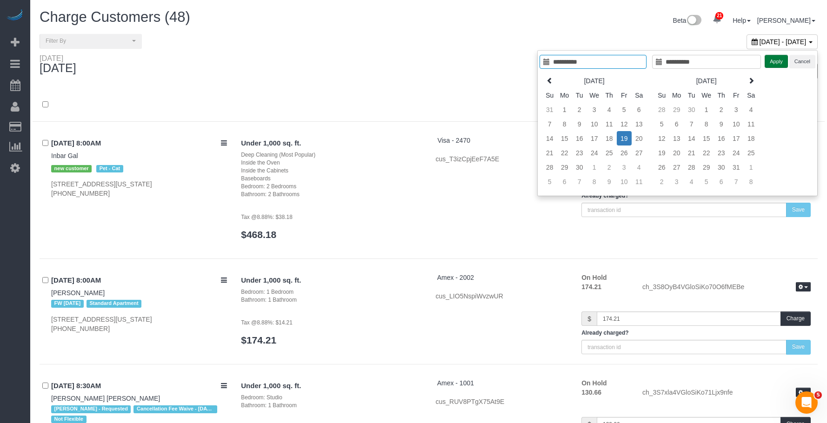
click at [772, 60] on button "Apply" at bounding box center [775, 61] width 23 height 13
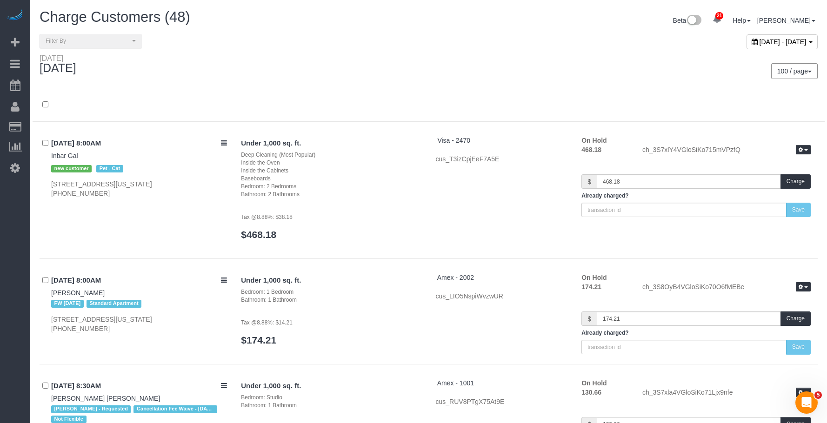
click at [492, 60] on div "100 / page 10 / page 20 / page 30 / page 40 / page 50 / page 100 / page" at bounding box center [627, 71] width 396 height 34
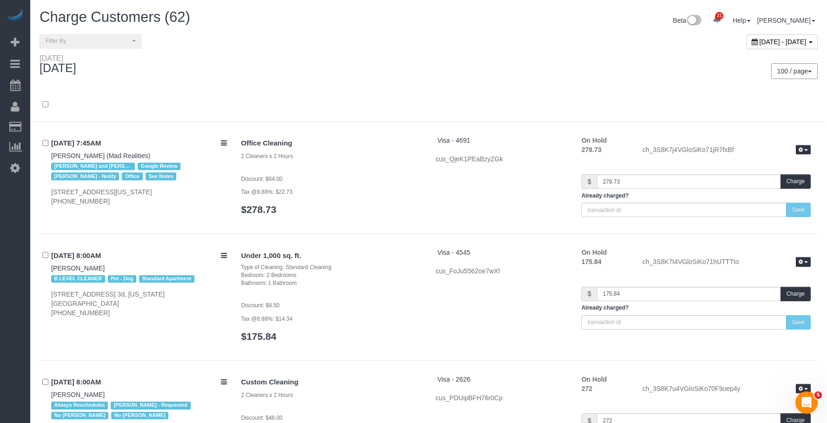
scroll to position [6486, 0]
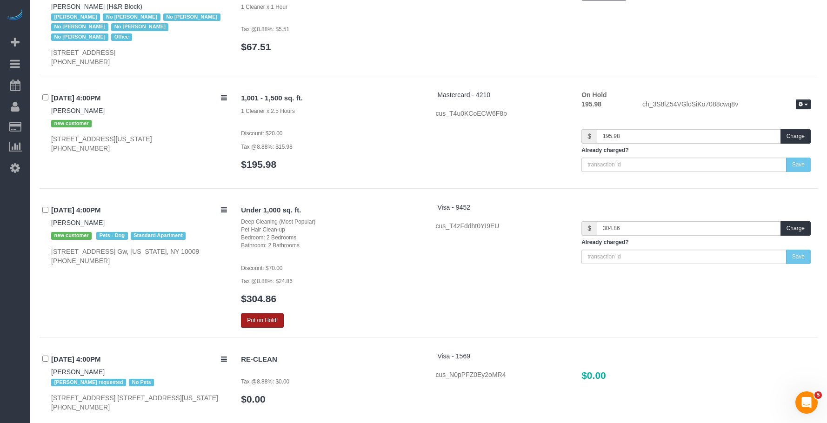
click at [262, 313] on button "Put on Hold!" at bounding box center [262, 320] width 43 height 14
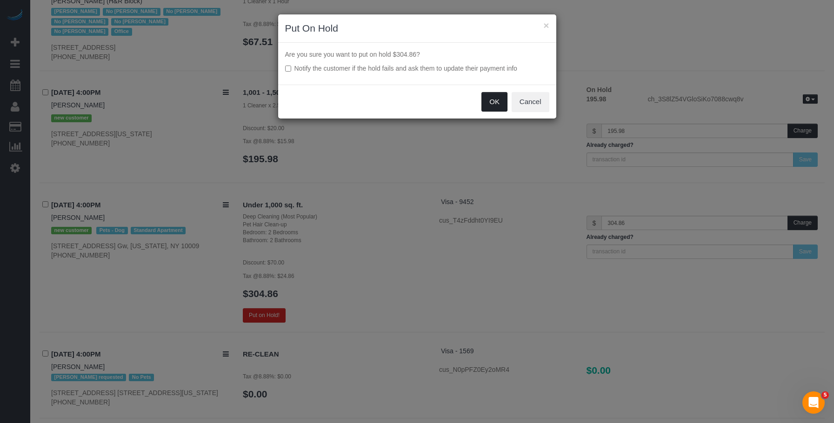
click at [488, 98] on button "OK" at bounding box center [494, 102] width 26 height 20
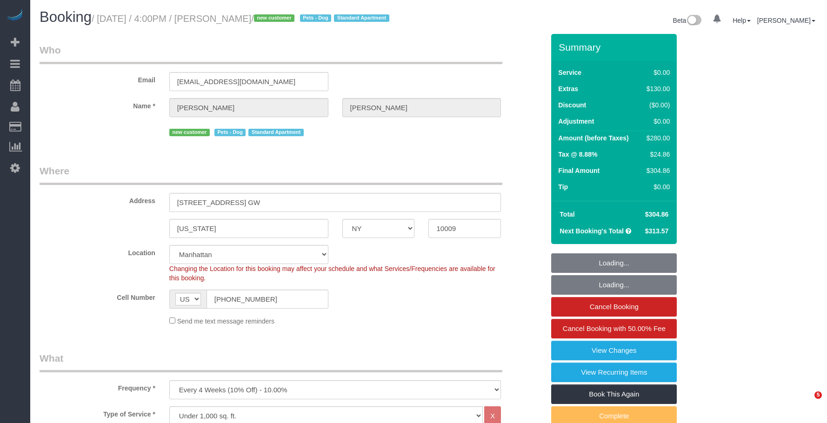
select select "NY"
select select "number:89"
select select "number:75"
select select "number:13"
select select "number:5"
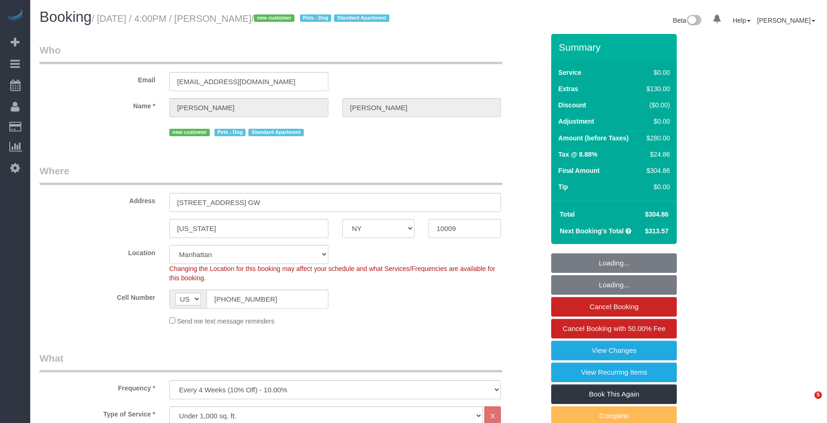
select select "object:1535"
select select "spot1"
select select "2"
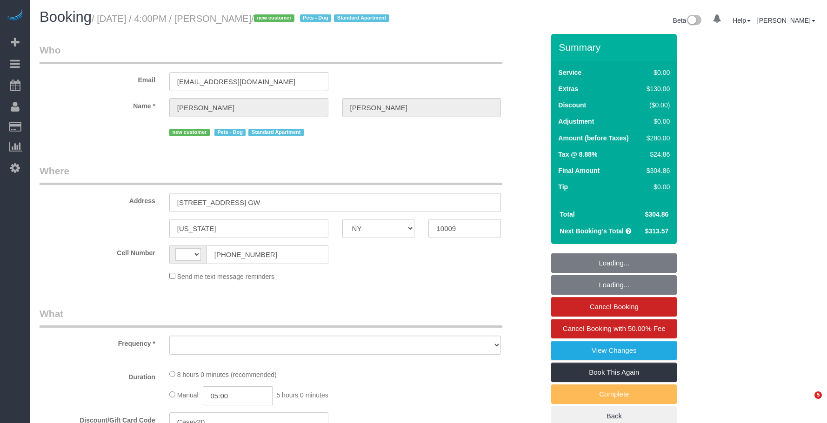
select select "NY"
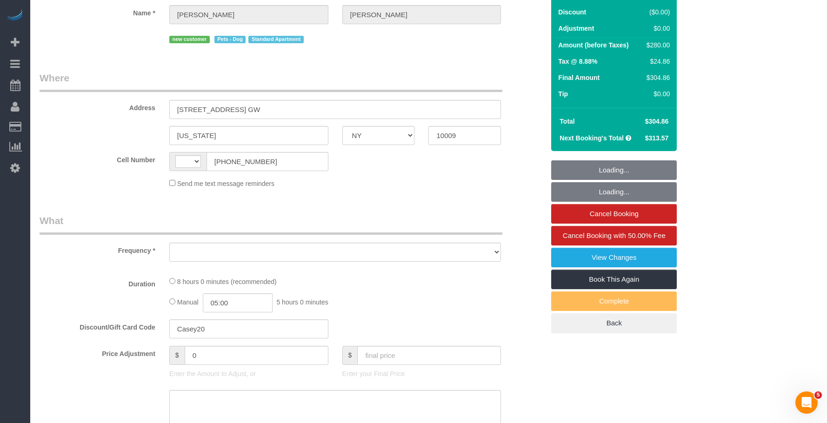
select select "string:[GEOGRAPHIC_DATA]"
select select "object:571"
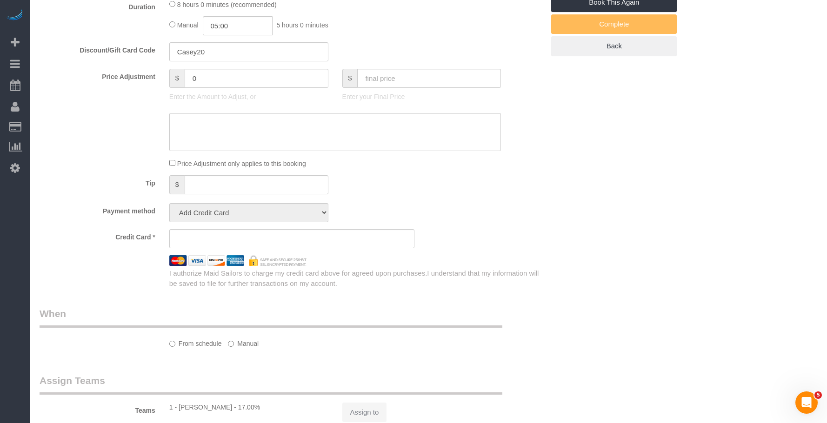
select select "string:stripe-pm_1S8pGz4VGloSiKo7pHFTydOZ"
select select "2"
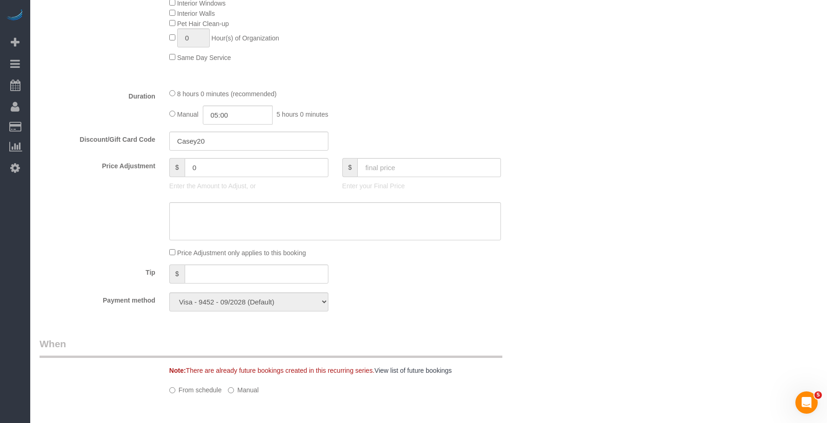
select select "object:1390"
select select "spot1"
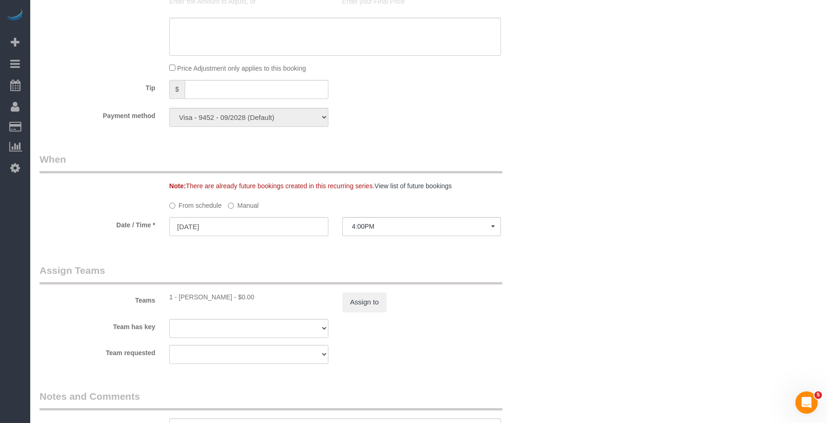
select select "number:89"
select select "number:75"
select select "number:13"
select select "number:5"
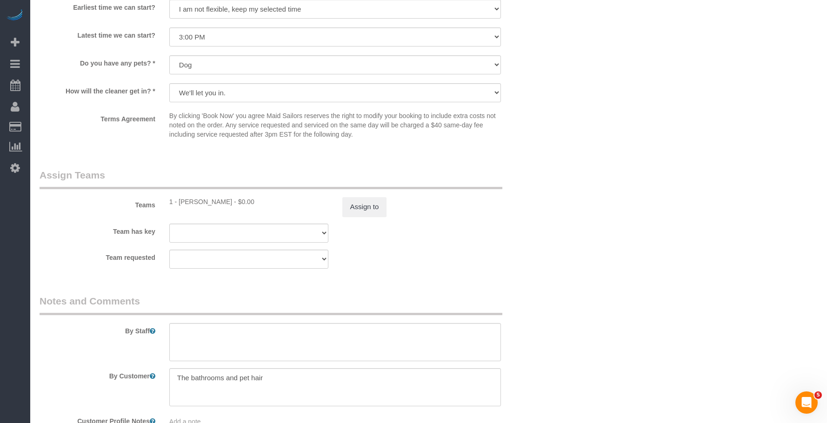
scroll to position [1160, 0]
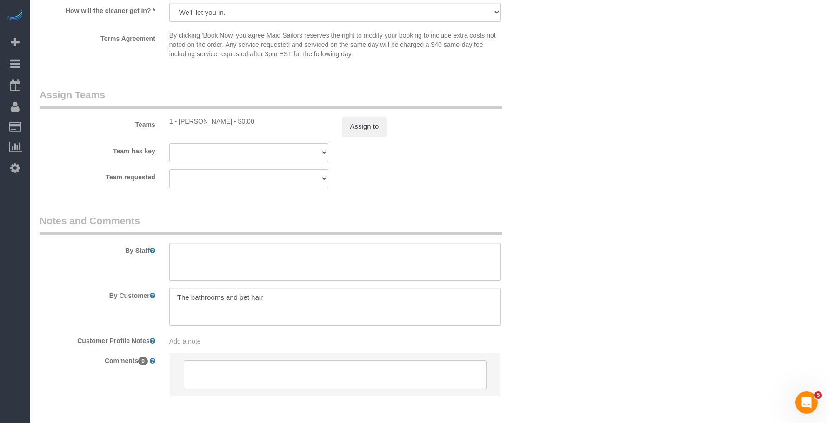
select select "2"
click at [294, 269] on textarea at bounding box center [335, 262] width 332 height 38
paste textarea "Be sure to do a thorough deep cleaning for the entire 2-bedroom/2-bathroom apar…"
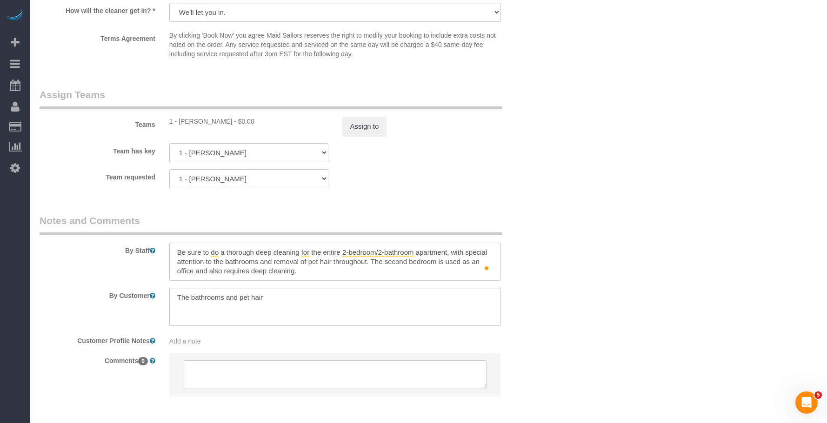
click at [372, 272] on textarea "To enrich screen reader interactions, please activate Accessibility in Grammarl…" at bounding box center [335, 262] width 332 height 38
type textarea "Be sure to do a thorough deep cleaning for the entire 2-bedroom/2-bathroom apar…"
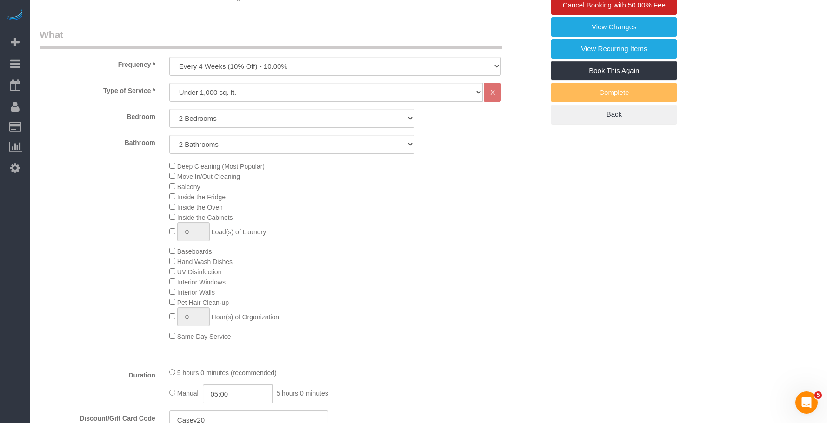
scroll to position [91, 0]
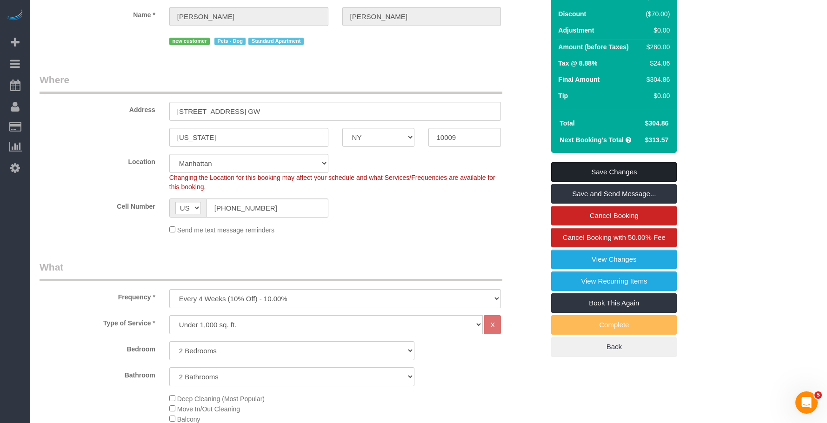
click at [649, 180] on link "Save Changes" at bounding box center [614, 172] width 126 height 20
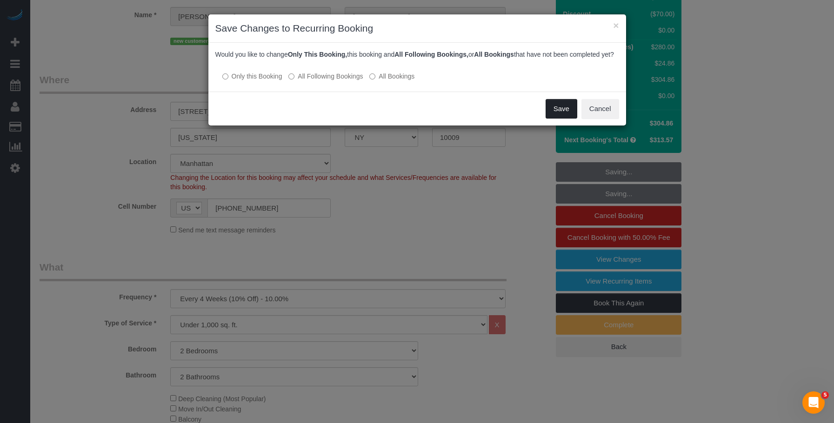
click at [564, 115] on button "Save" at bounding box center [561, 109] width 32 height 20
click at [564, 115] on div "Save Cancel" at bounding box center [416, 109] width 417 height 34
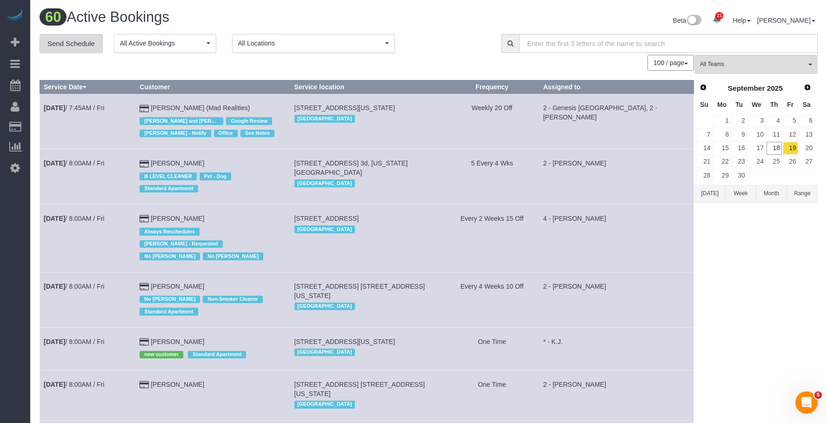
click at [78, 41] on link "Send Schedule" at bounding box center [71, 44] width 63 height 20
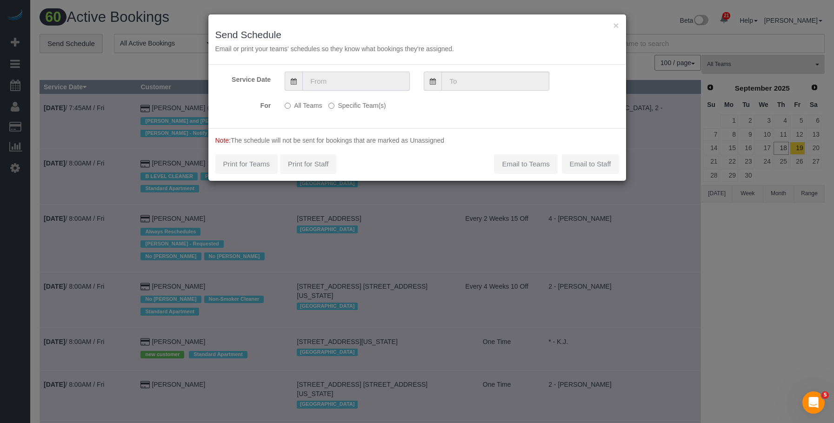
click at [365, 77] on input "text" at bounding box center [355, 81] width 107 height 19
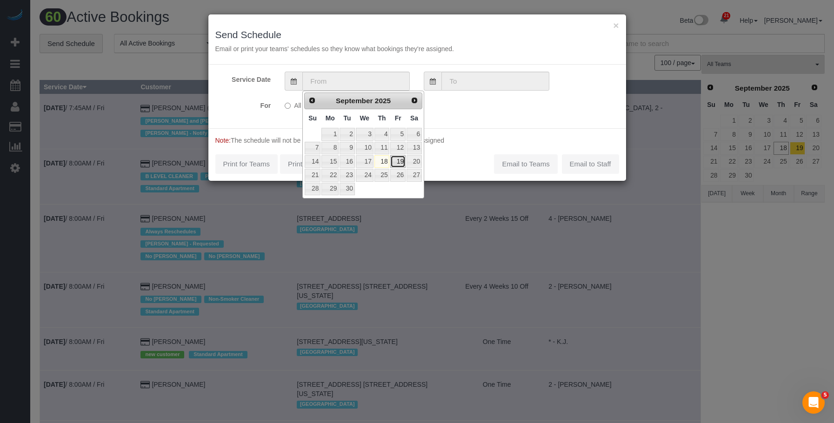
click at [398, 163] on link "19" at bounding box center [397, 161] width 15 height 13
type input "[DATE]"
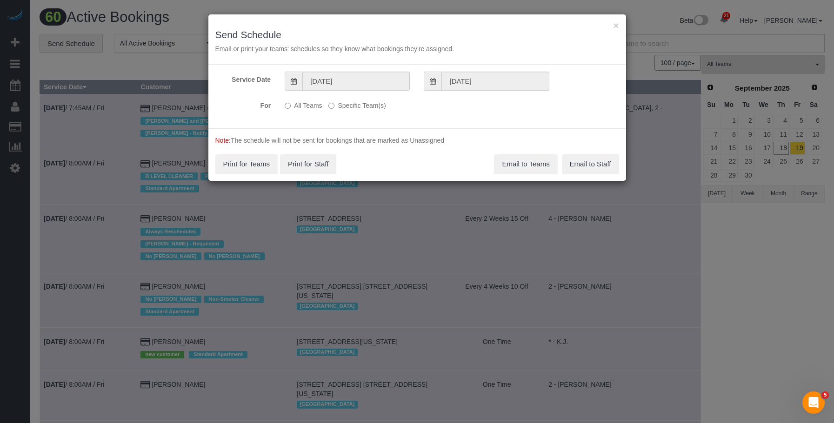
click at [366, 107] on label "Specific Team(s)" at bounding box center [356, 104] width 57 height 13
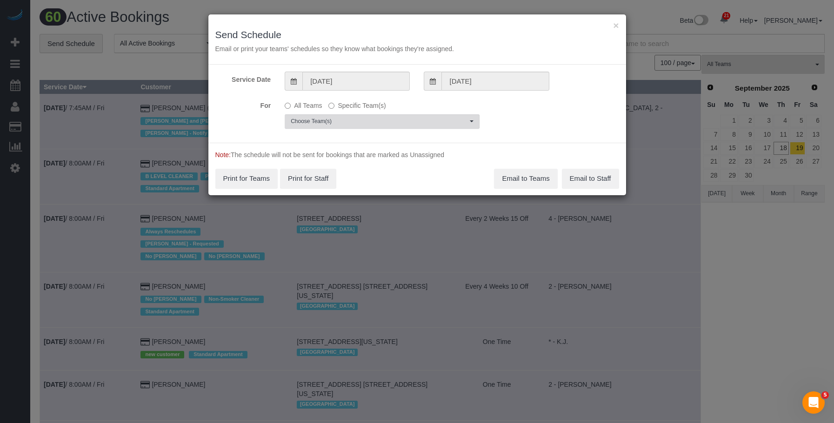
click at [415, 118] on span "Choose Team(s)" at bounding box center [379, 122] width 177 height 8
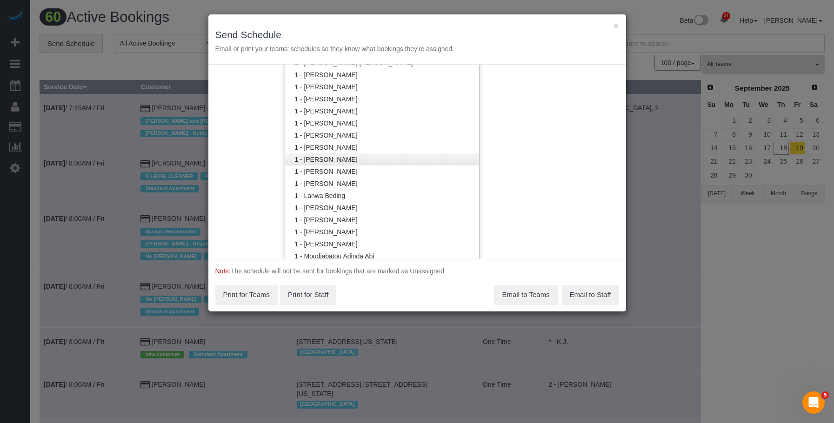
scroll to position [374, 0]
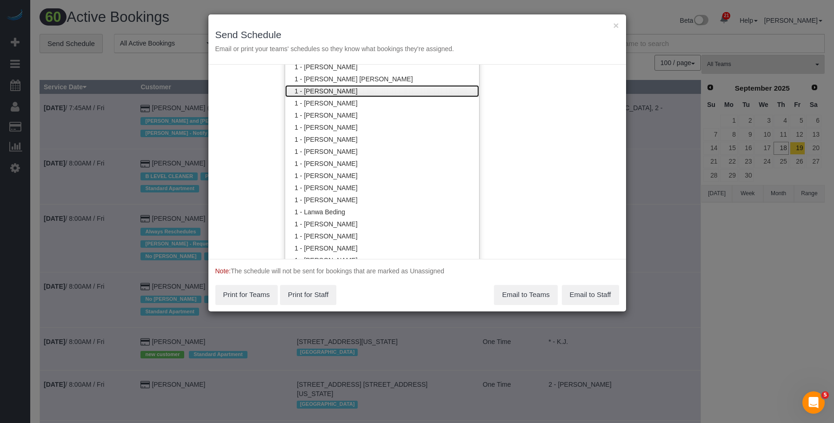
click at [365, 94] on link "1 - [PERSON_NAME]" at bounding box center [382, 91] width 194 height 12
click at [371, 29] on div "× Send Schedule Email or print your teams' schedules so they know what bookings…" at bounding box center [416, 39] width 417 height 50
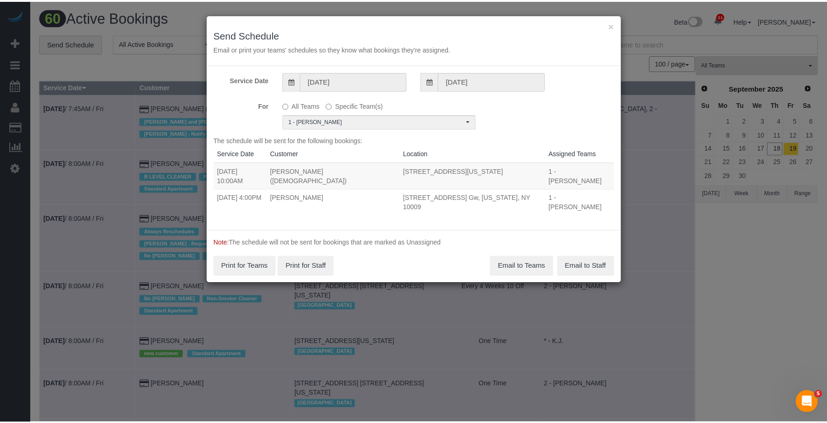
scroll to position [0, 0]
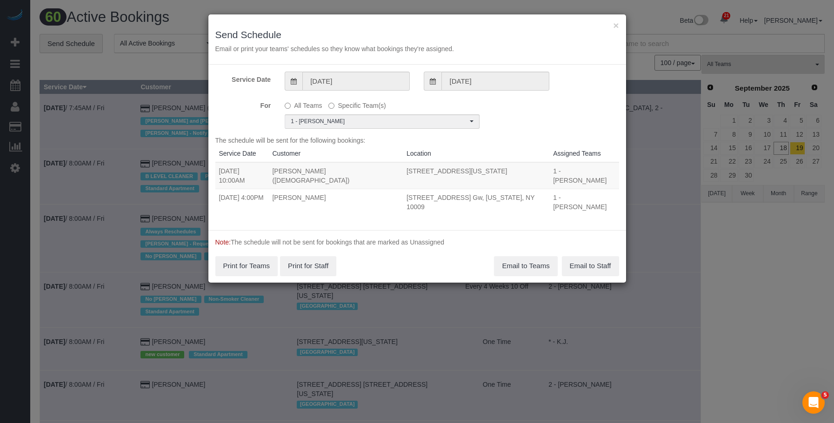
drag, startPoint x: 216, startPoint y: 180, endPoint x: 553, endPoint y: 172, distance: 337.6
click at [553, 172] on tr "[DATE] 10:00AM [PERSON_NAME] ([DEMOGRAPHIC_DATA]) [STREET_ADDRESS][US_STATE] 1 …" at bounding box center [417, 175] width 404 height 27
copy tr "10:00AM [PERSON_NAME] ([DEMOGRAPHIC_DATA]) [STREET_ADDRESS][US_STATE]"
drag, startPoint x: 218, startPoint y: 208, endPoint x: 473, endPoint y: 207, distance: 255.7
click at [473, 207] on tr "[DATE] 4:00PM [PERSON_NAME] [STREET_ADDRESS] Gw, [US_STATE], NY 10009 1 - [PERS…" at bounding box center [417, 202] width 404 height 26
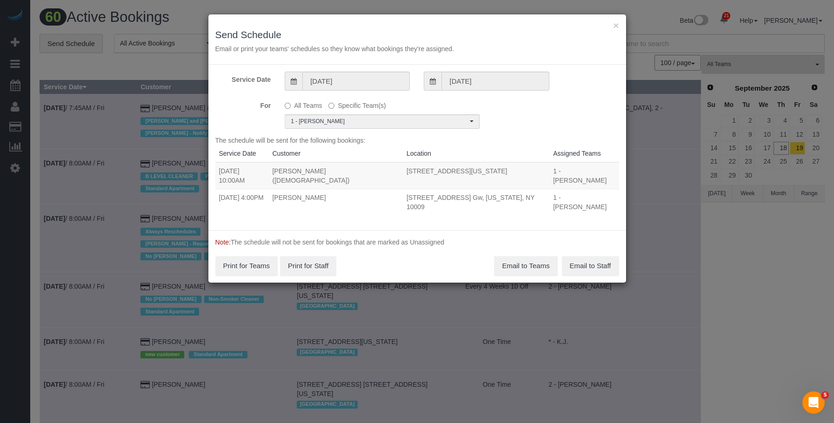
copy tr "4:00PM [PERSON_NAME] [STREET_ADDRESS] Gw, [US_STATE], NY 10009"
click at [522, 265] on button "Email to Teams" at bounding box center [525, 266] width 63 height 20
